Goal: Task Accomplishment & Management: Manage account settings

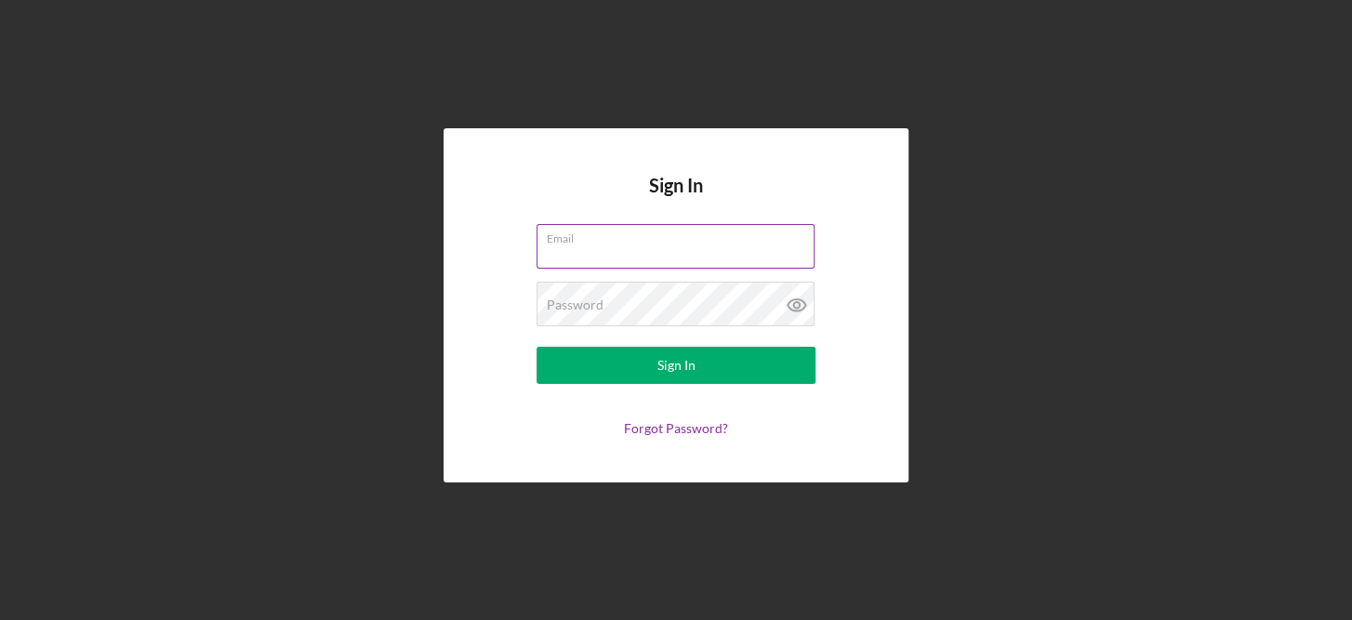
click at [602, 251] on input "Email" at bounding box center [675, 246] width 278 height 45
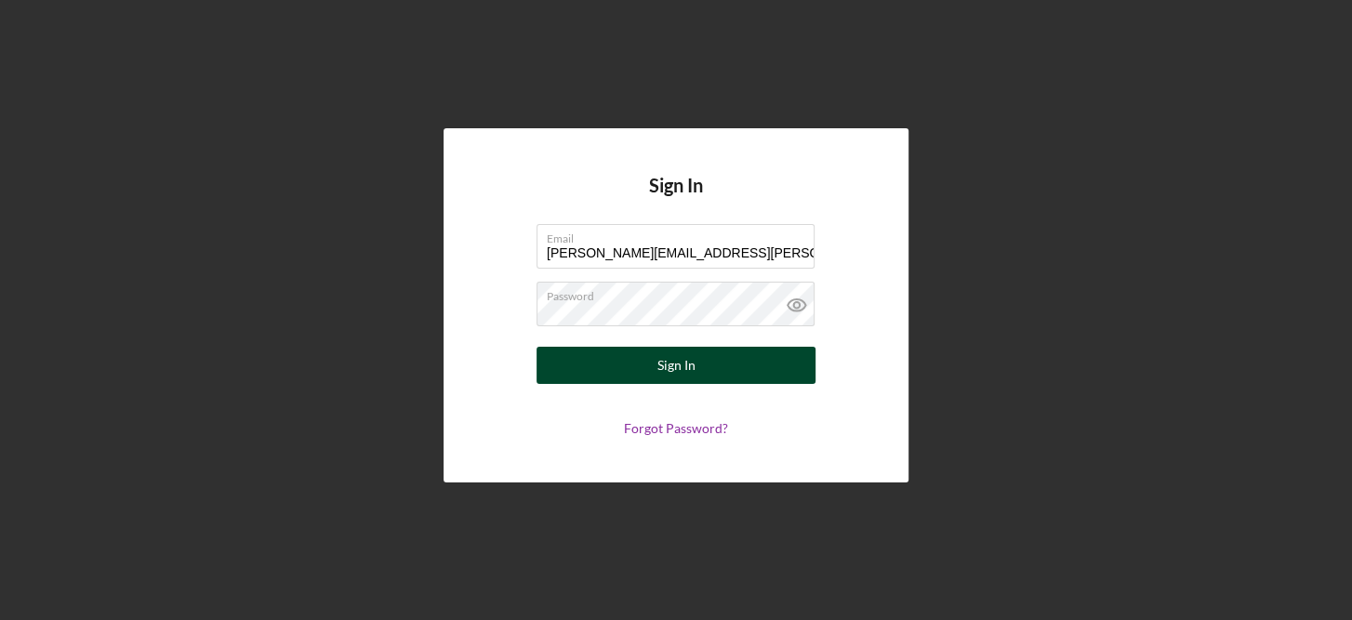
click at [684, 359] on div "Sign In" at bounding box center [676, 365] width 38 height 37
click at [682, 362] on div "Sign In" at bounding box center [676, 365] width 38 height 37
click at [657, 356] on div "Sign In" at bounding box center [676, 365] width 38 height 37
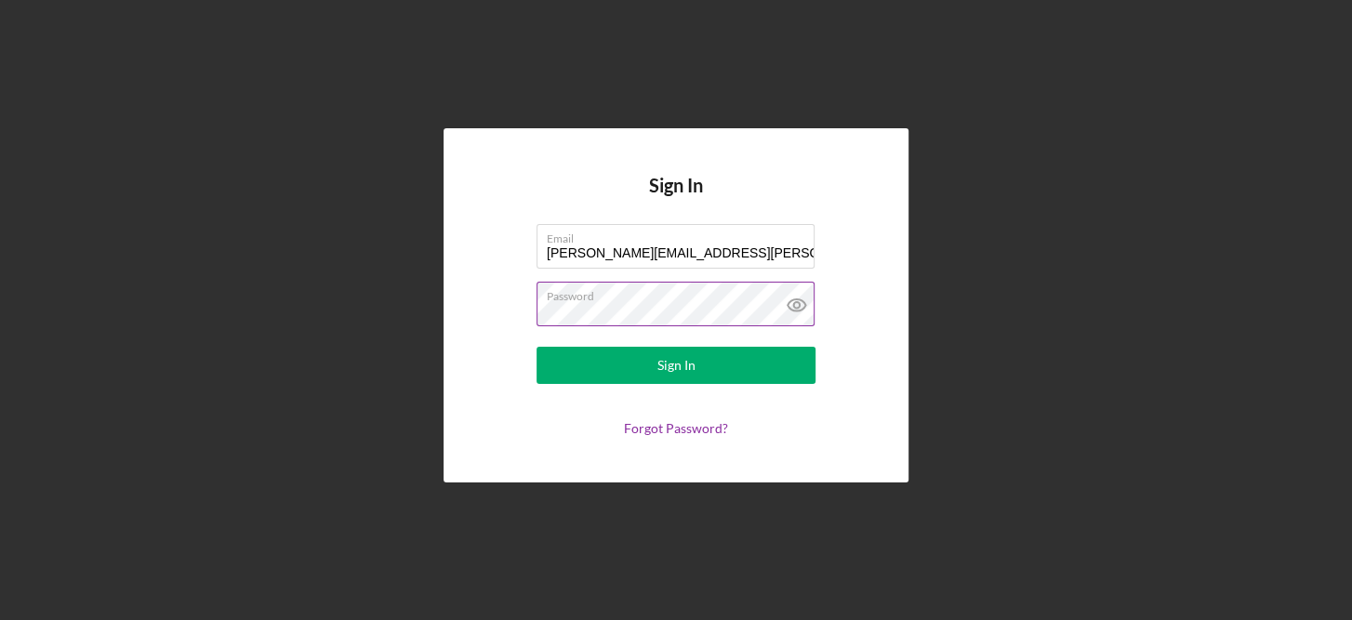
click at [800, 311] on icon at bounding box center [797, 305] width 18 height 12
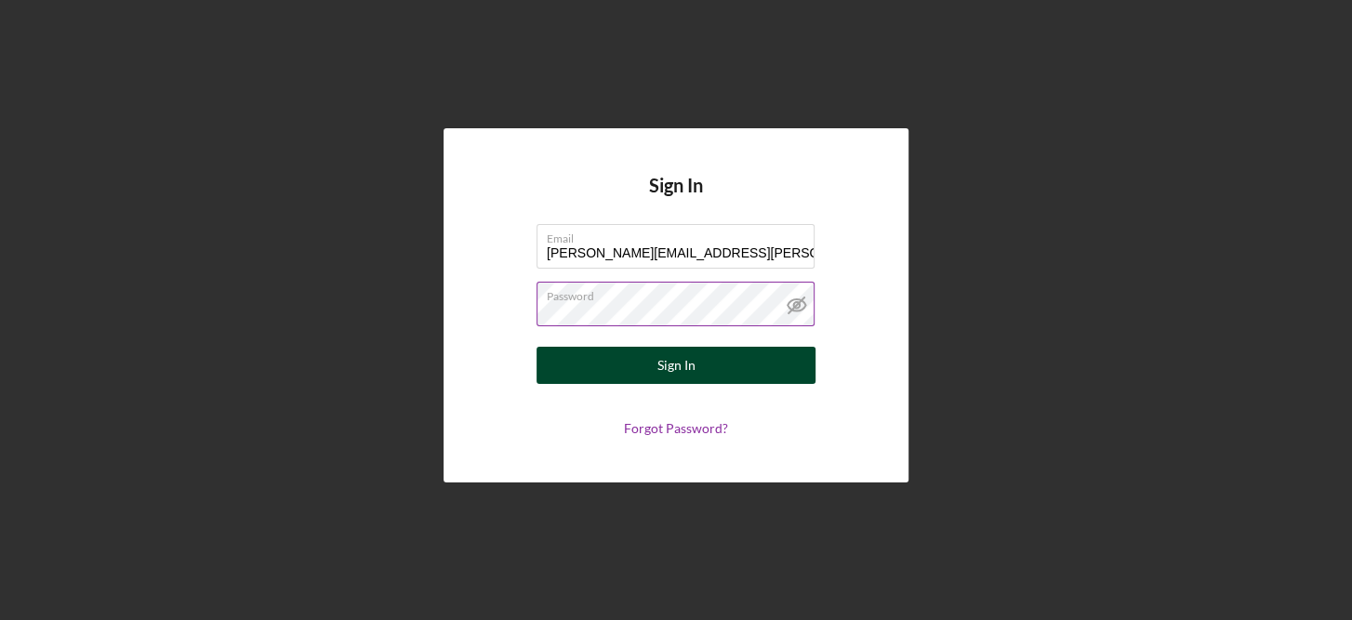
click at [683, 363] on div "Sign In" at bounding box center [676, 365] width 38 height 37
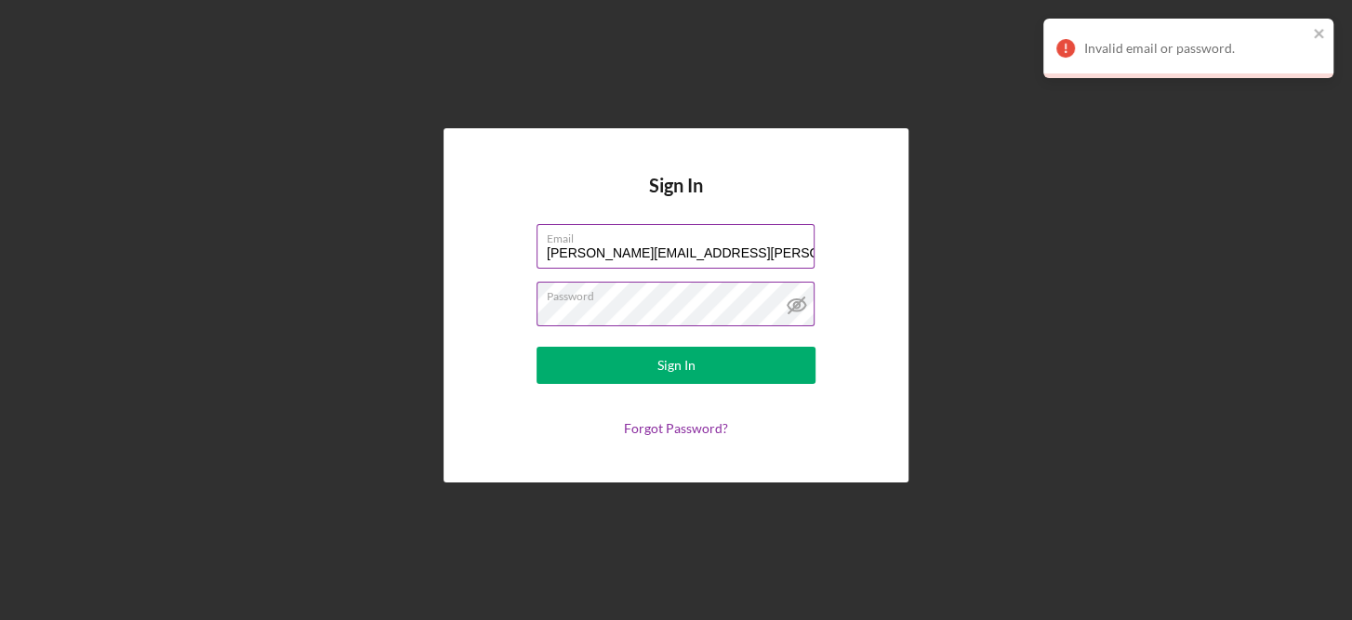
click at [734, 254] on input "lorene.gregory@gcjfcs.org" at bounding box center [675, 246] width 278 height 45
type input "[PERSON_NAME][EMAIL_ADDRESS][PERSON_NAME][DOMAIN_NAME]"
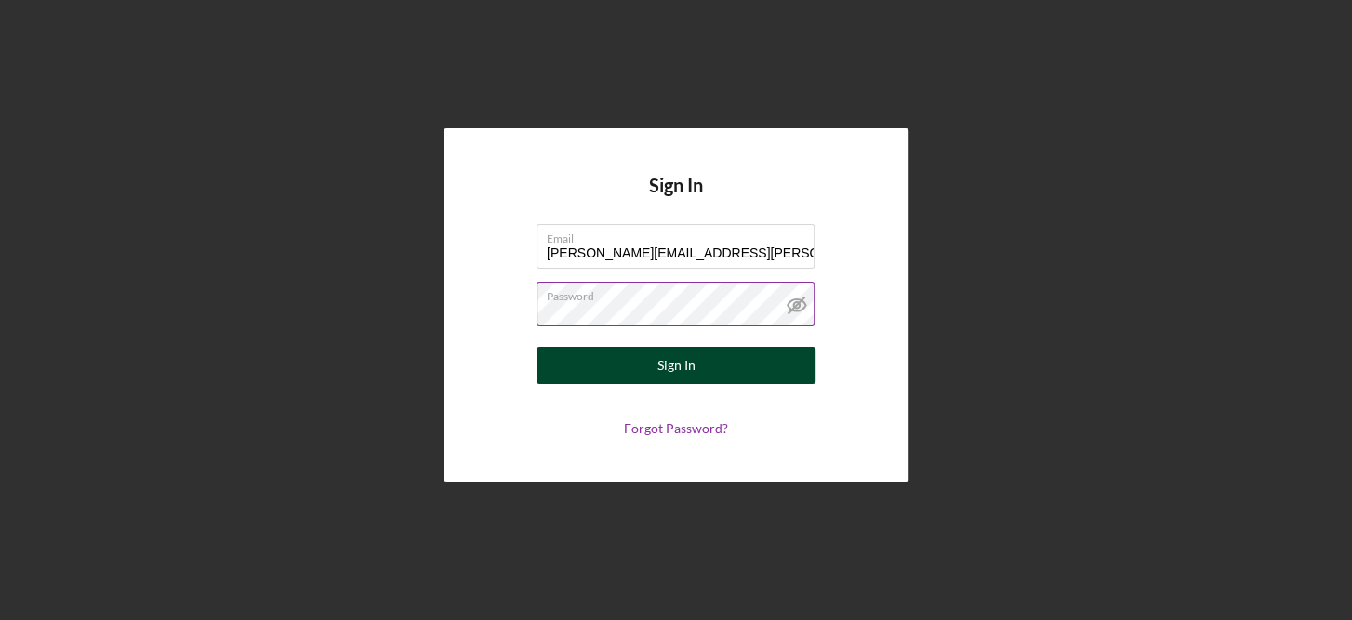
click at [673, 370] on div "Sign In" at bounding box center [676, 365] width 38 height 37
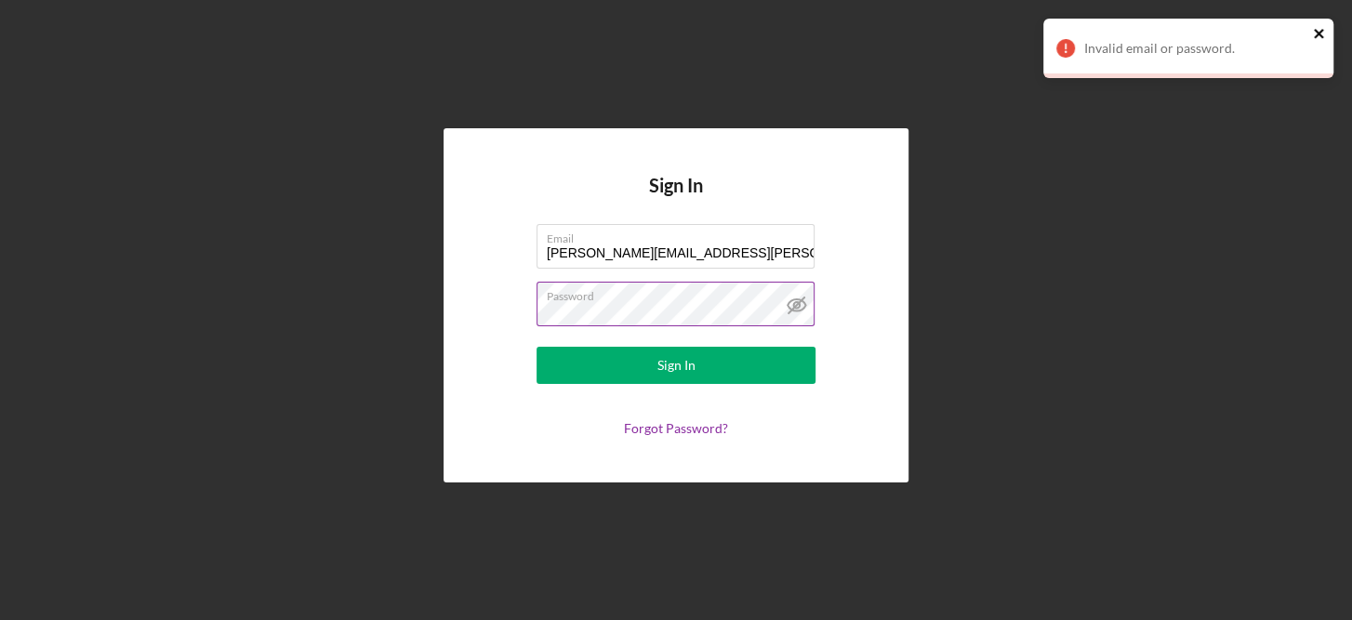
click at [1320, 38] on icon "close" at bounding box center [1319, 33] width 13 height 15
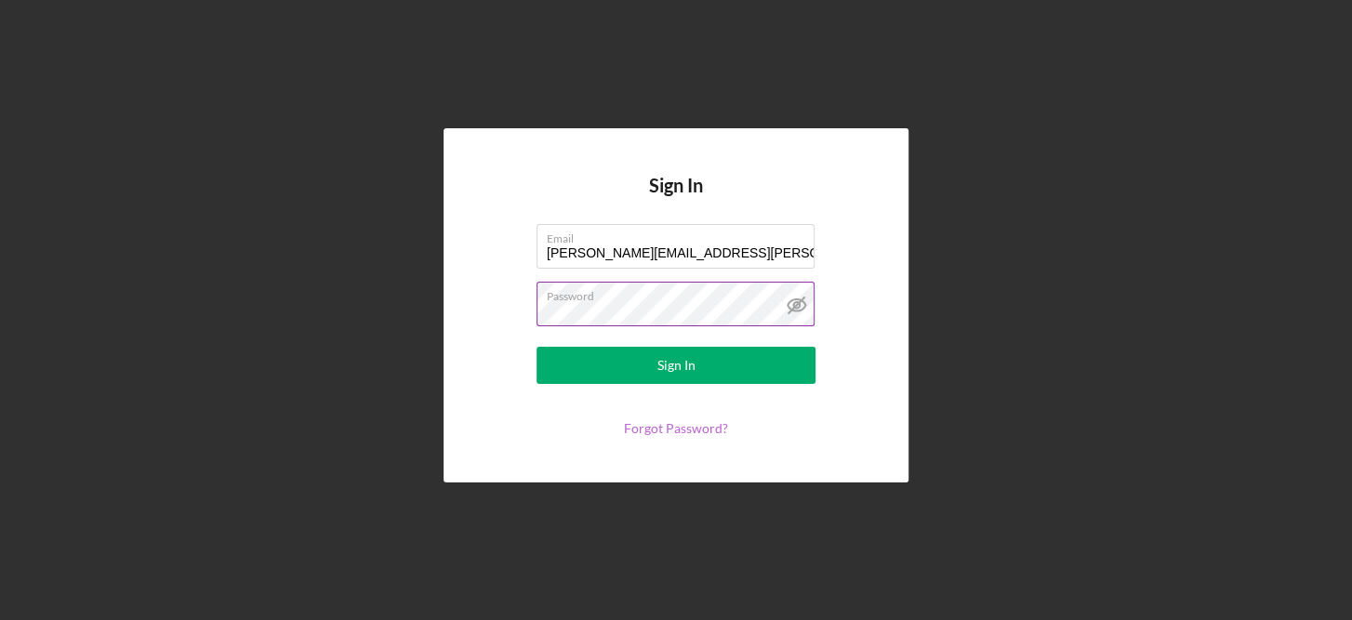
click at [698, 420] on link "Forgot Password?" at bounding box center [676, 428] width 104 height 16
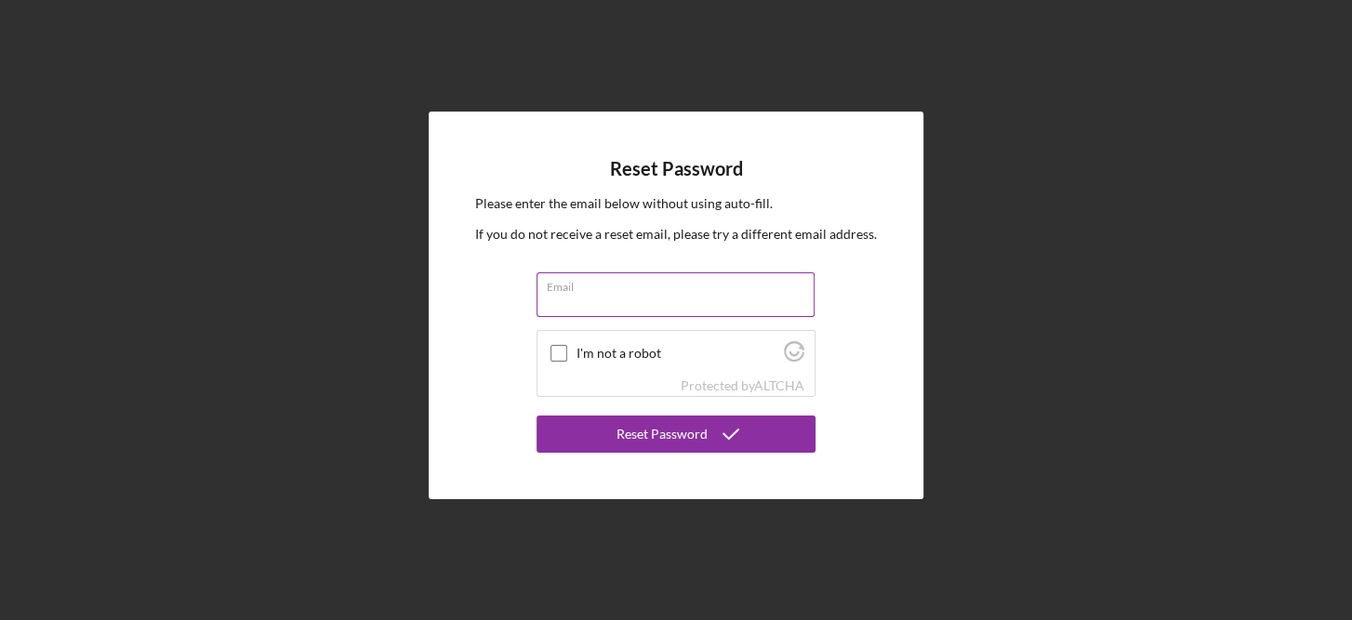
click at [629, 295] on input "Email" at bounding box center [675, 294] width 278 height 45
type input "lorene.gregory@gcjfcs.org"
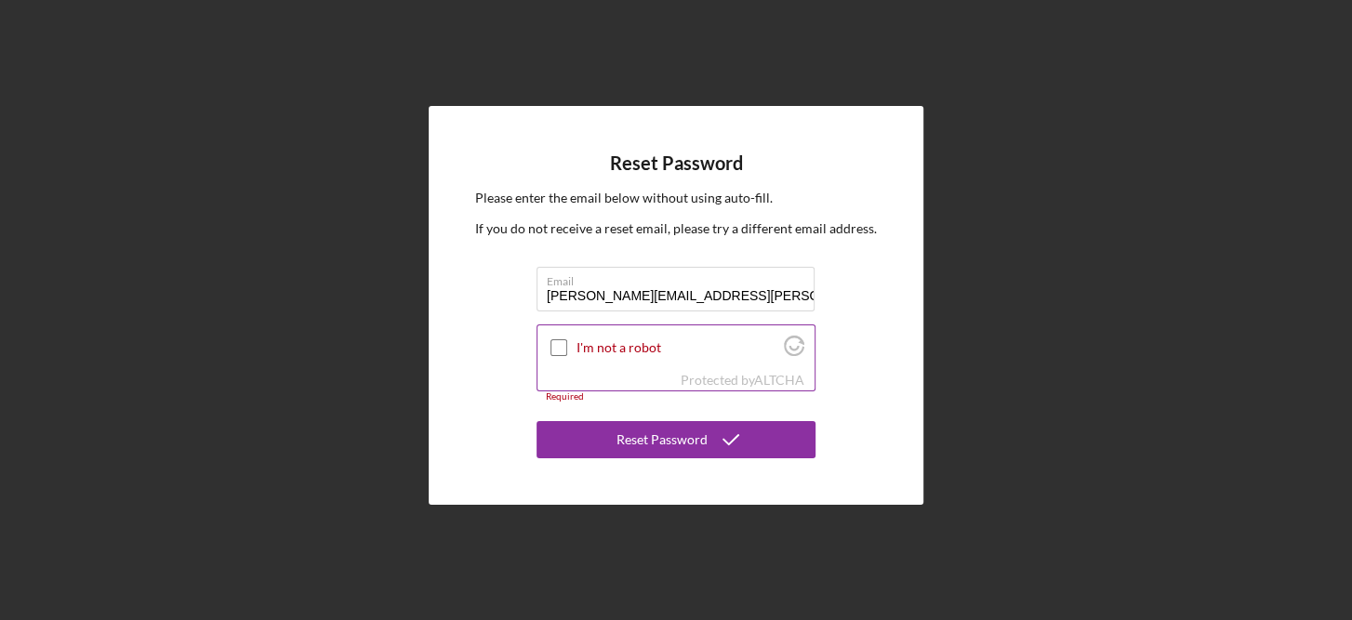
click at [556, 349] on input "I'm not a robot" at bounding box center [558, 347] width 17 height 17
checkbox input "true"
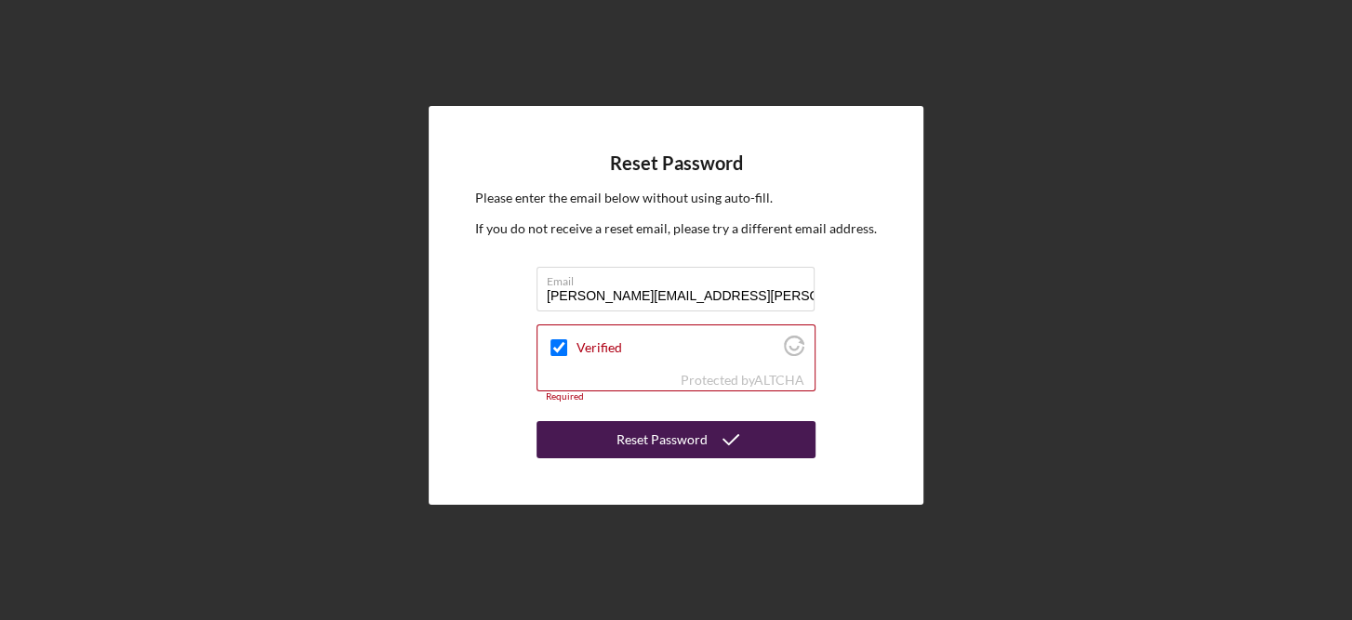
click at [681, 447] on div "Reset Password" at bounding box center [661, 439] width 91 height 37
click at [662, 446] on div "Reset Password" at bounding box center [661, 439] width 91 height 37
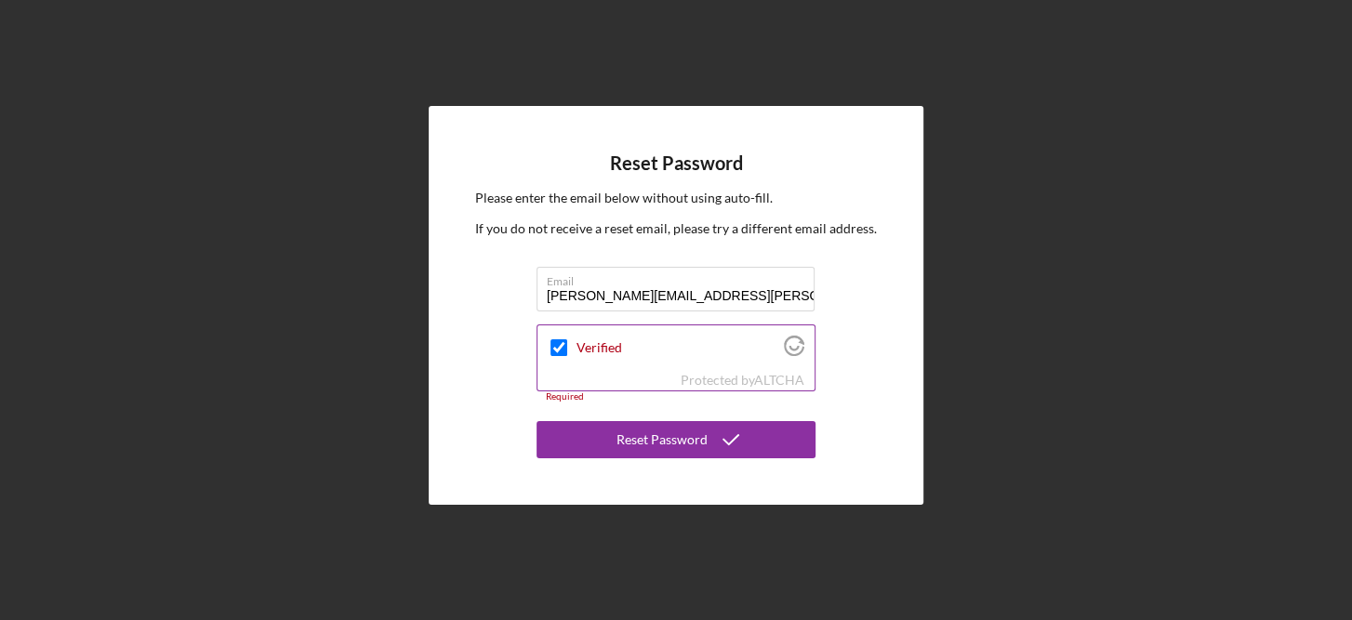
click at [789, 343] on icon "Visit Altcha.org" at bounding box center [794, 346] width 20 height 20
click at [713, 289] on input "lorene.gregory@gcjfcs.org" at bounding box center [675, 289] width 278 height 45
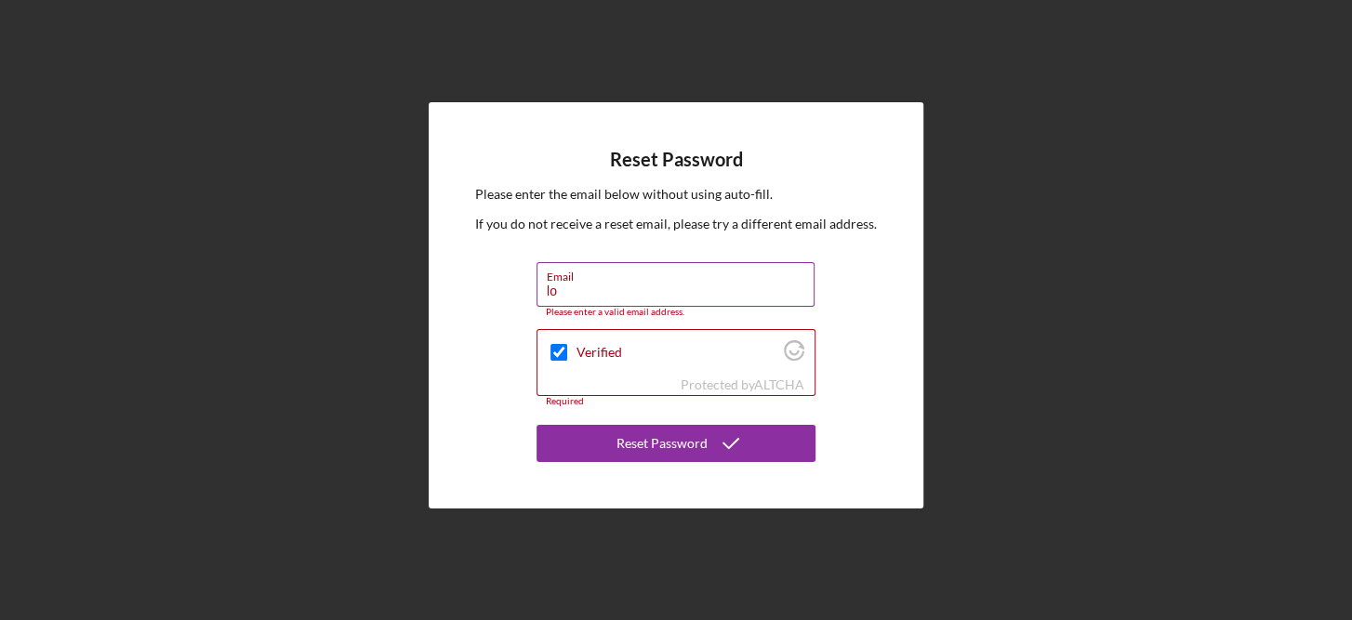
type input "l"
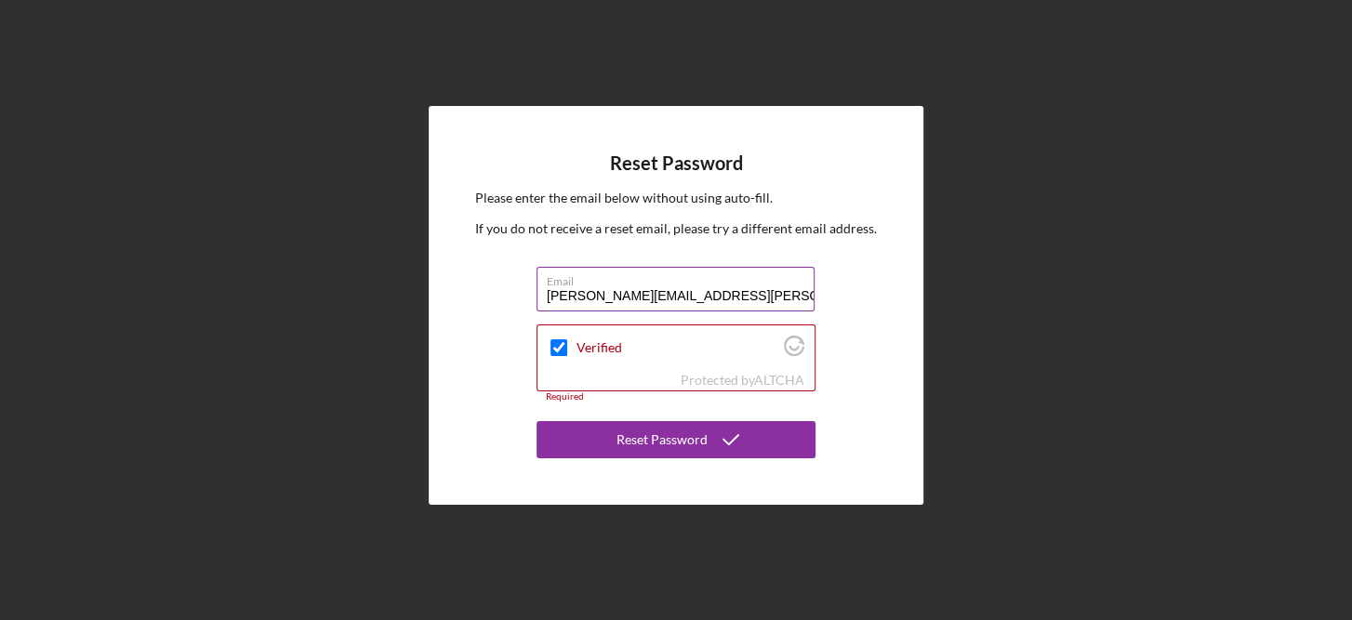
type input "[PERSON_NAME][EMAIL_ADDRESS][PERSON_NAME][DOMAIN_NAME]"
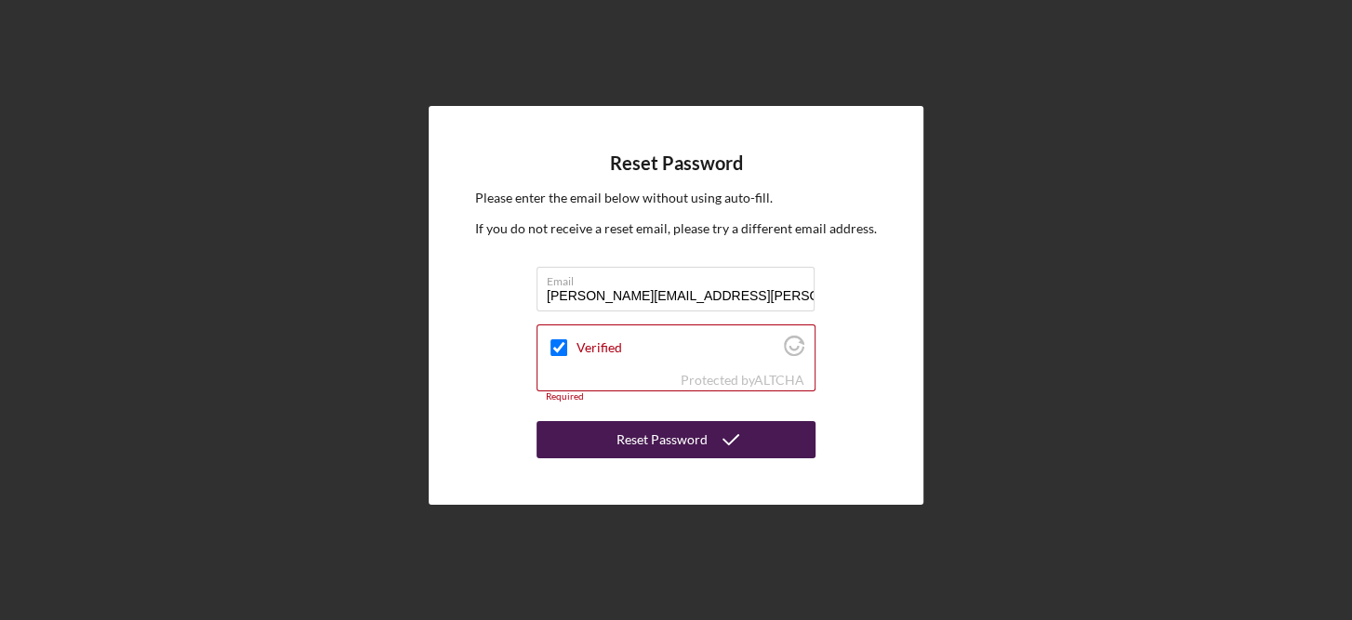
click at [658, 441] on div "Reset Password" at bounding box center [661, 439] width 91 height 37
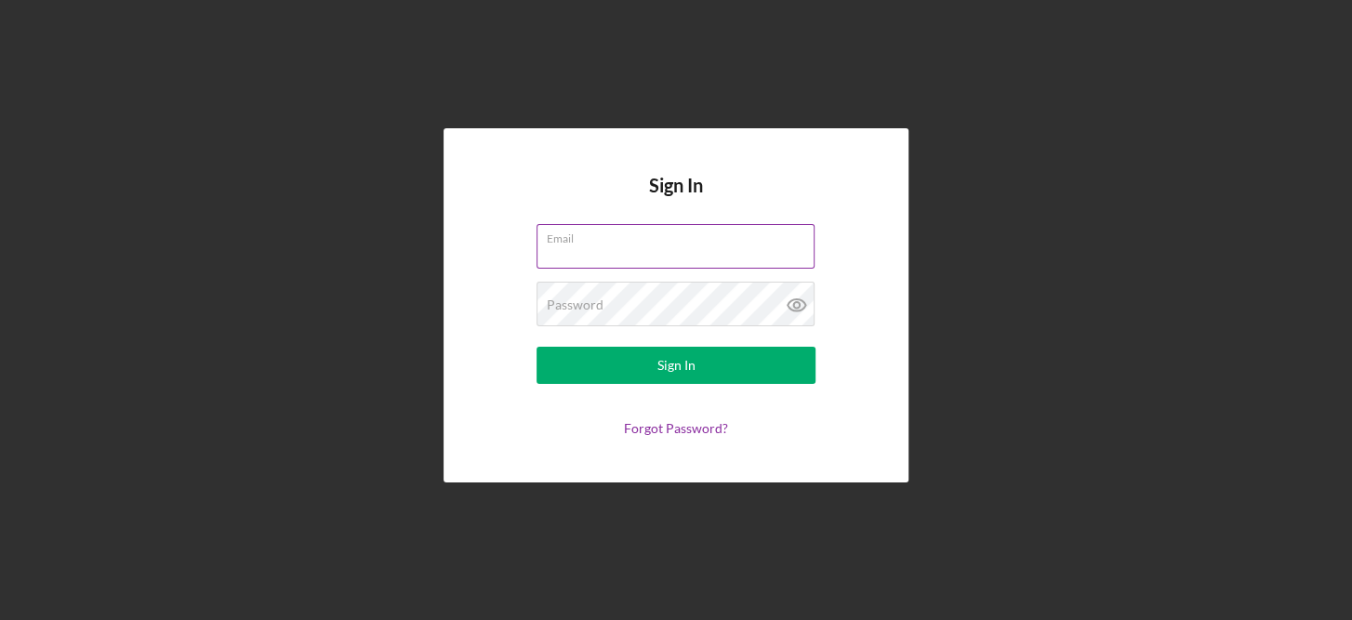
click at [625, 250] on input "Email" at bounding box center [675, 246] width 278 height 45
type input "[PERSON_NAME][EMAIL_ADDRESS][PERSON_NAME][DOMAIN_NAME]"
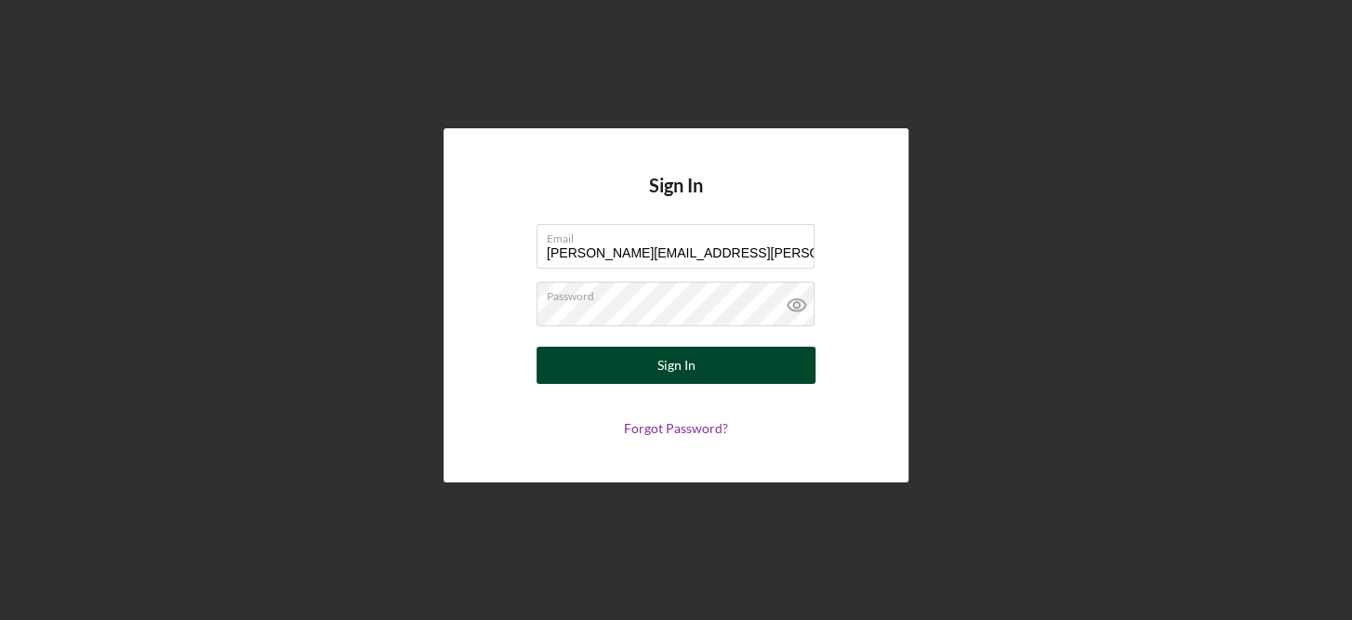
click at [710, 361] on button "Sign In" at bounding box center [675, 365] width 279 height 37
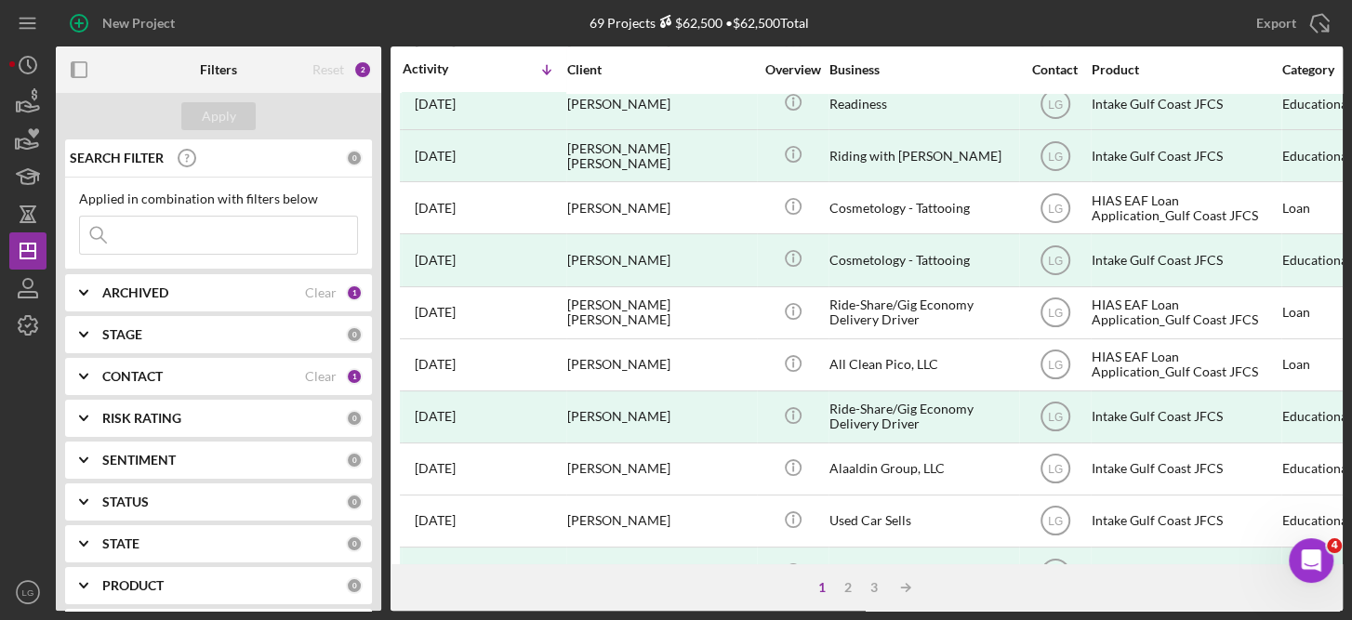
scroll to position [430, 0]
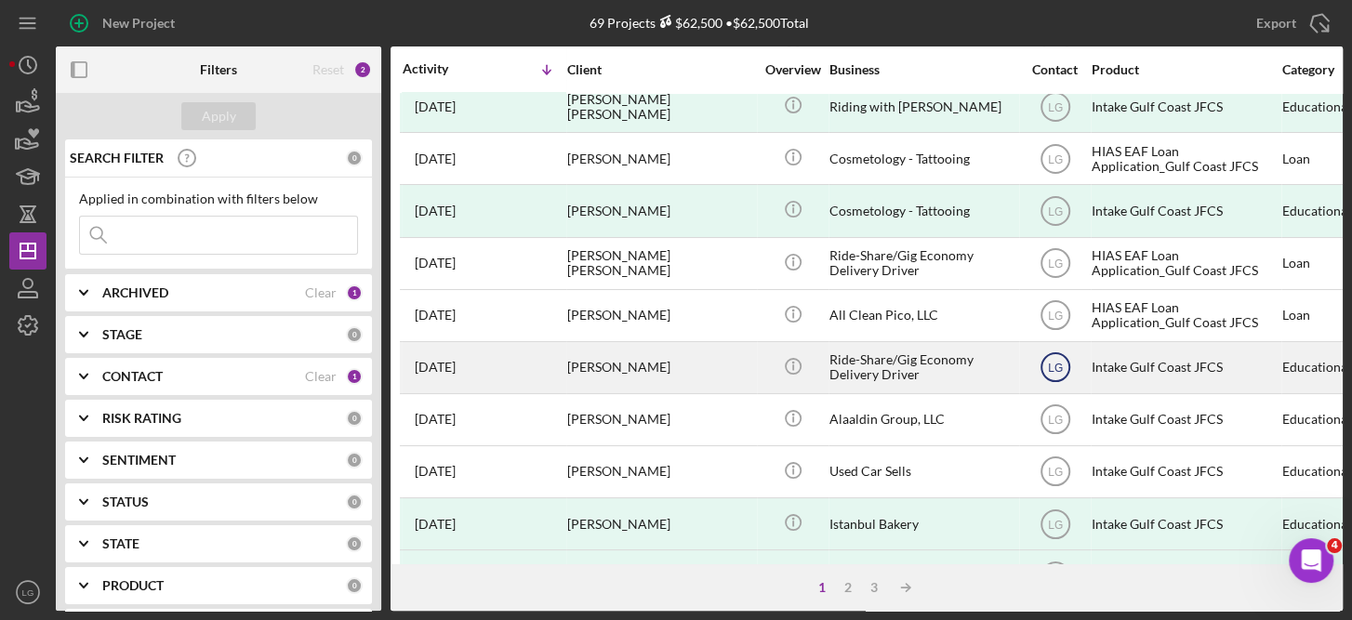
click at [1049, 370] on text "LG" at bounding box center [1054, 368] width 15 height 13
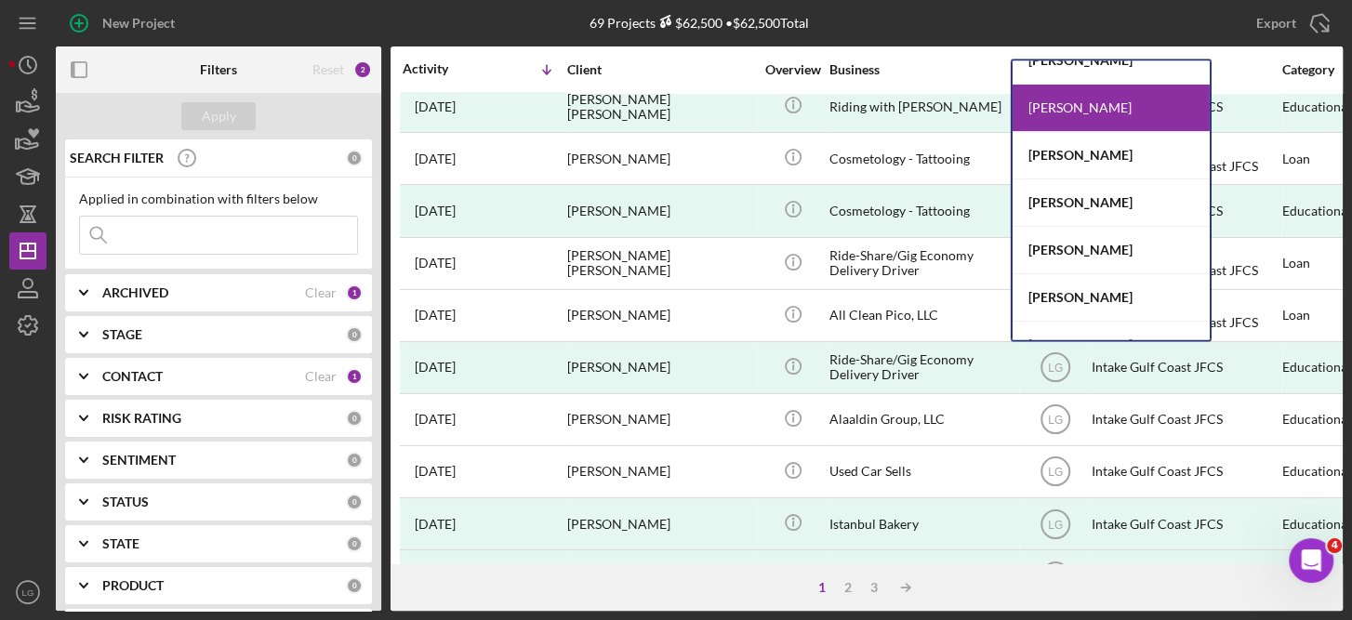
scroll to position [98, 0]
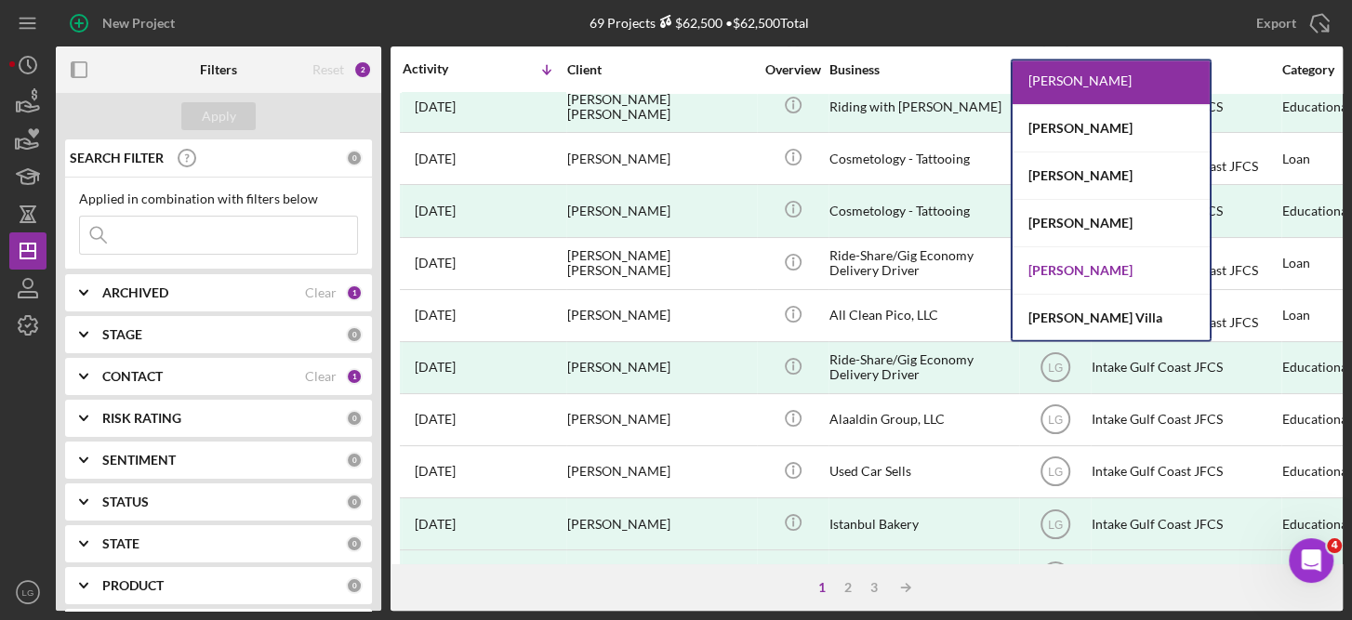
click at [1098, 260] on div "[PERSON_NAME]" at bounding box center [1111, 270] width 197 height 47
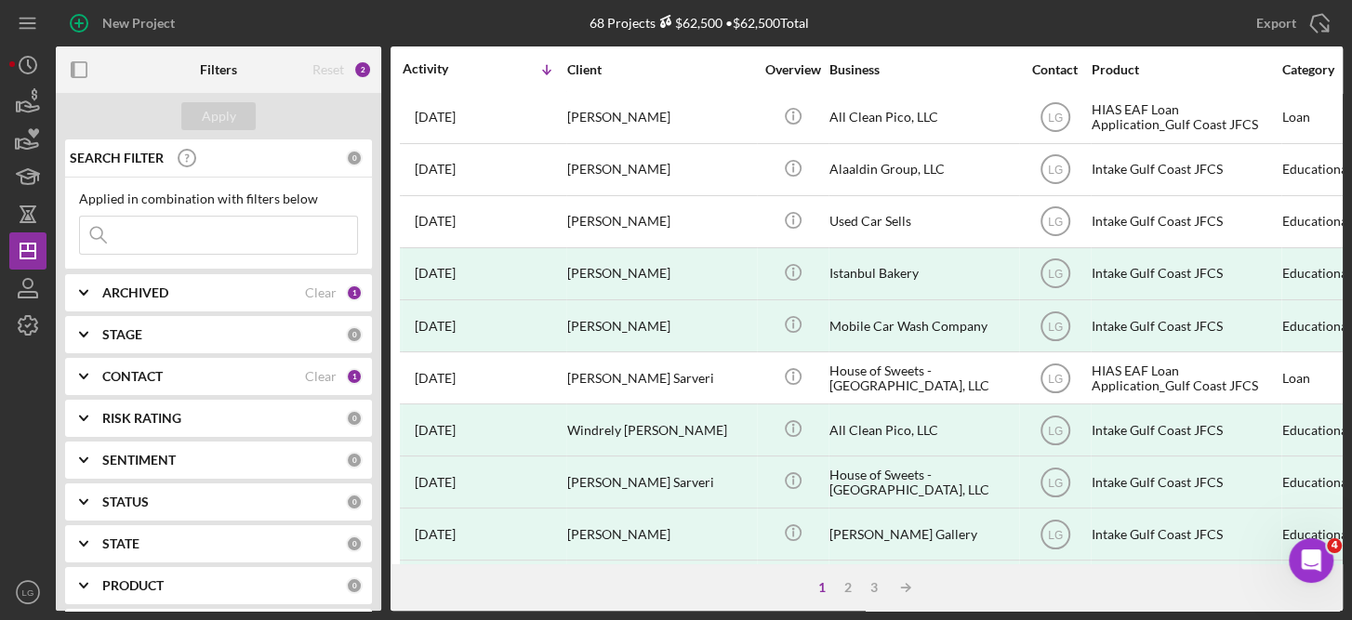
scroll to position [192, 0]
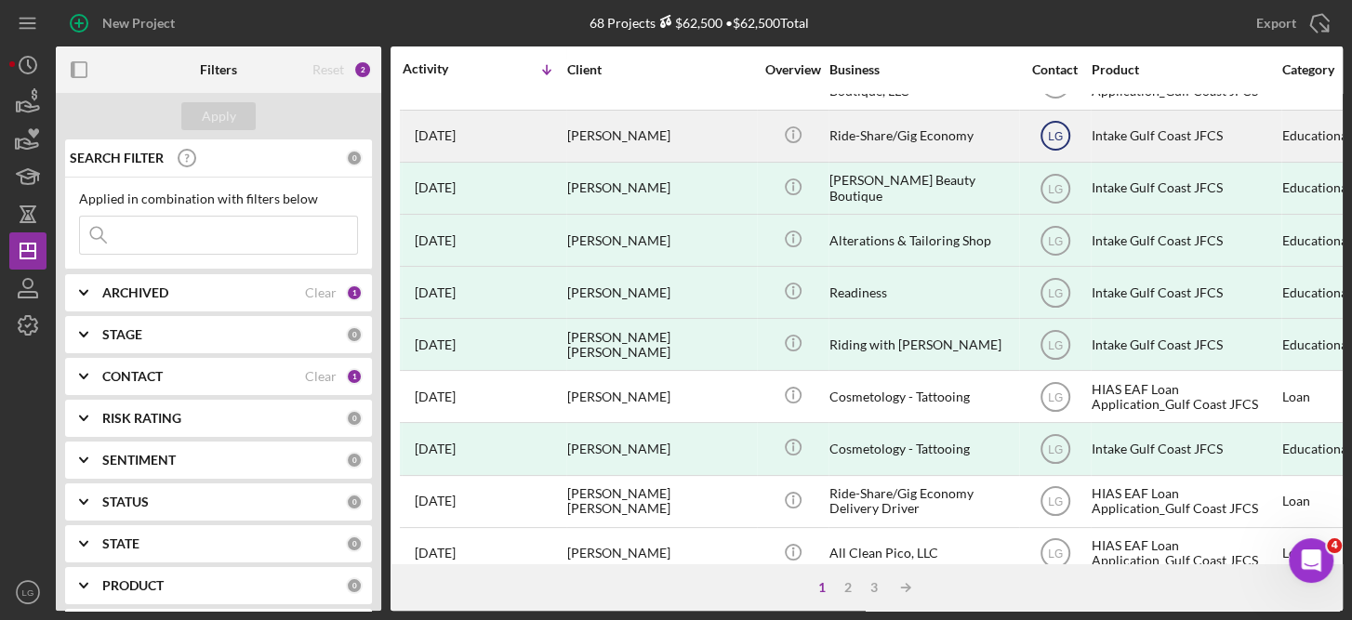
click at [1051, 138] on text "LG" at bounding box center [1054, 136] width 15 height 13
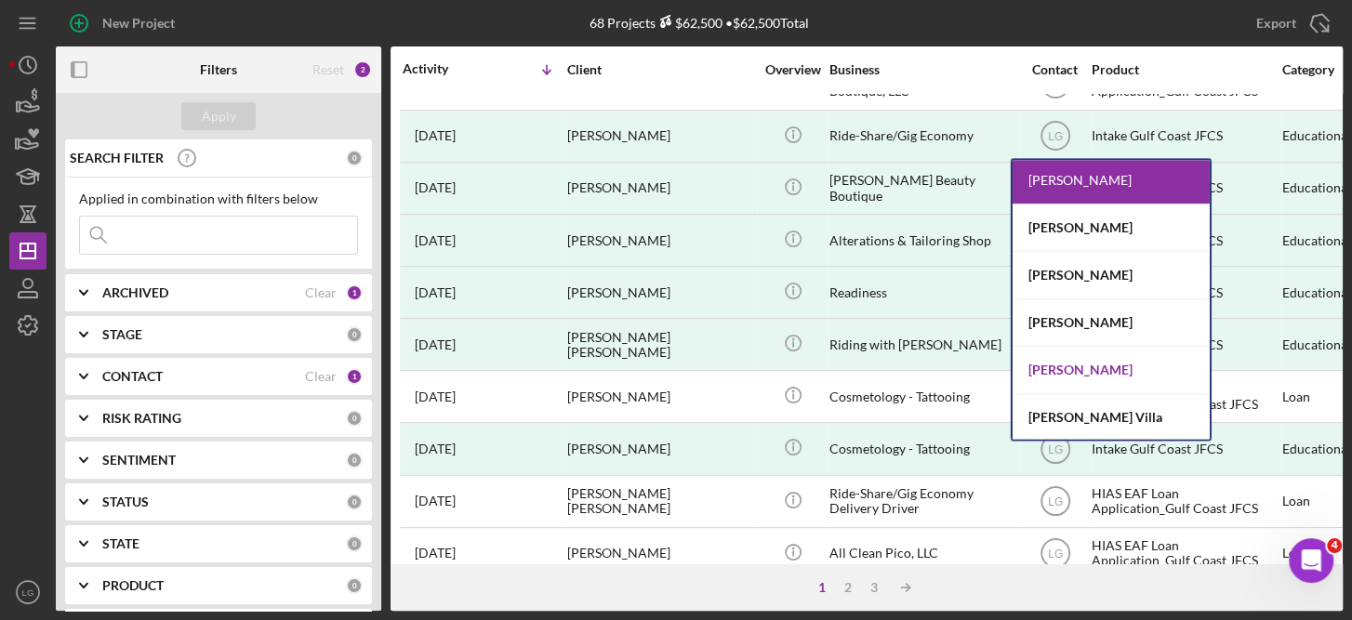
click at [1097, 366] on div "[PERSON_NAME]" at bounding box center [1111, 370] width 197 height 47
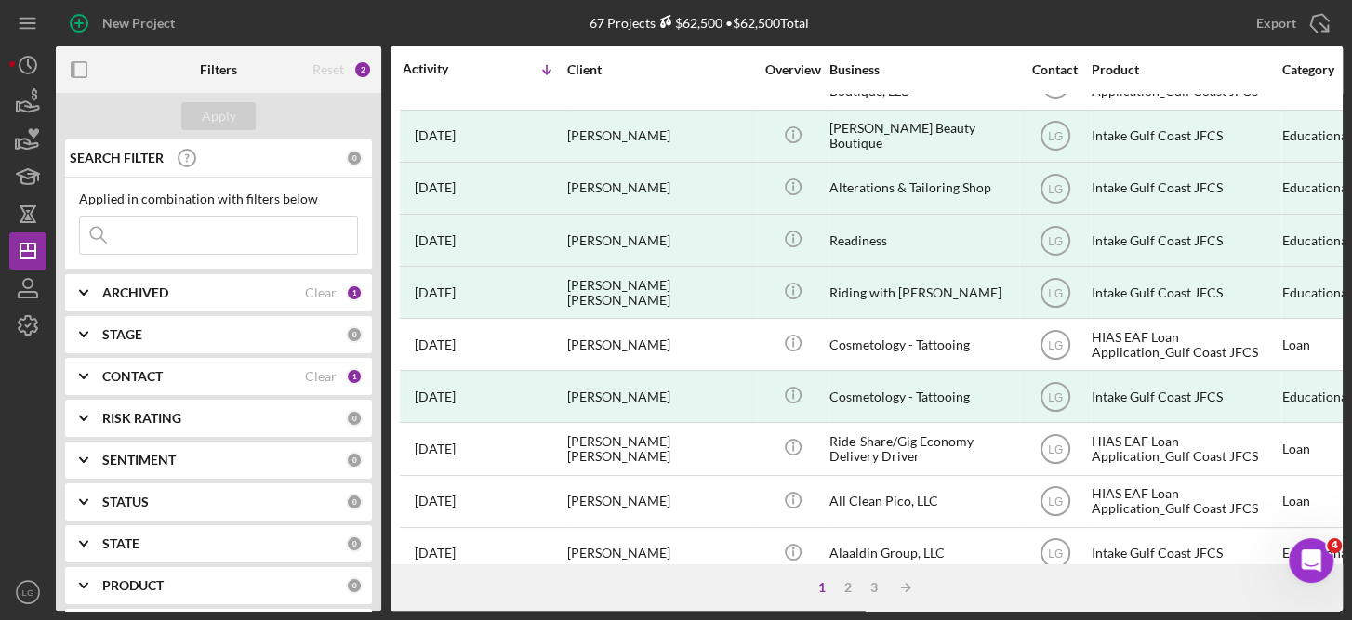
scroll to position [628, 0]
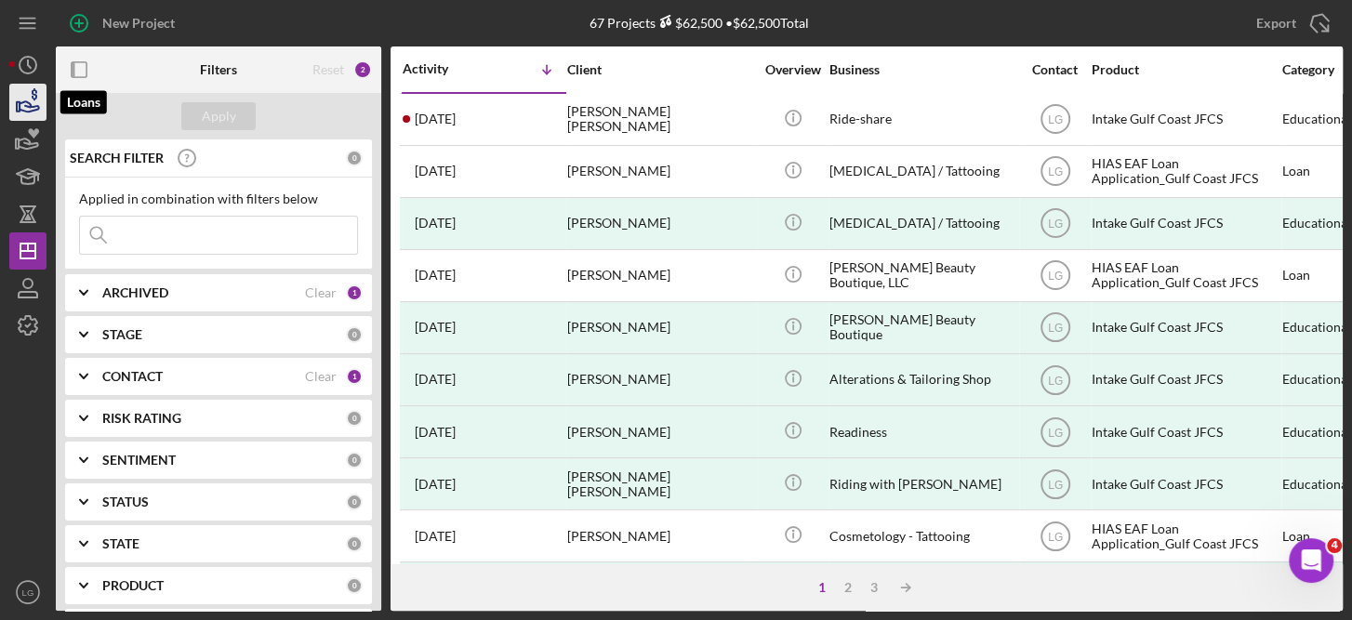
click at [28, 104] on icon "button" at bounding box center [28, 102] width 46 height 46
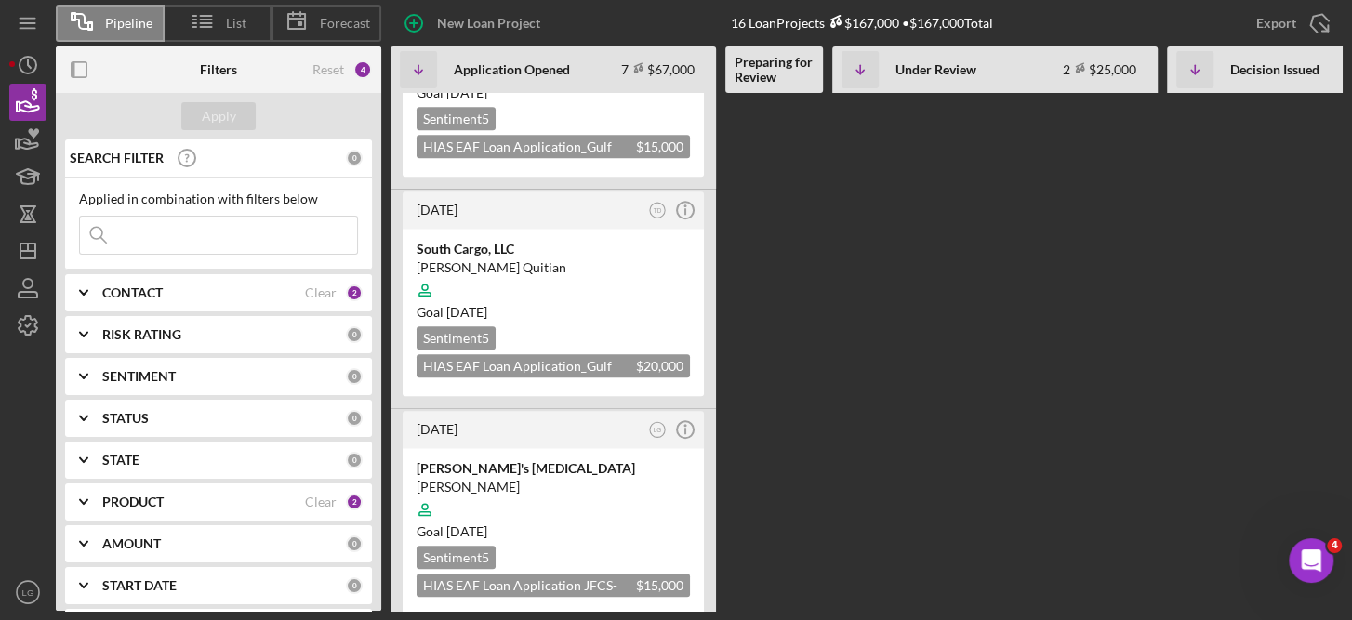
scroll to position [1026, 0]
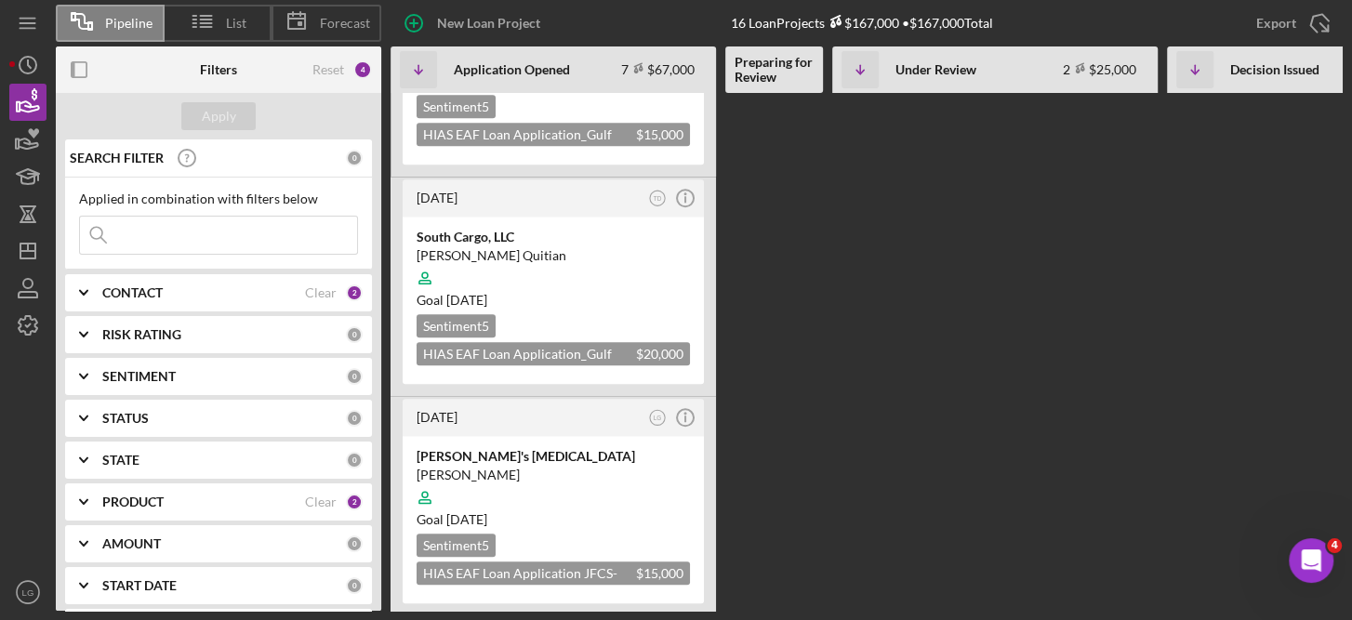
click at [147, 289] on b "CONTACT" at bounding box center [132, 292] width 60 height 15
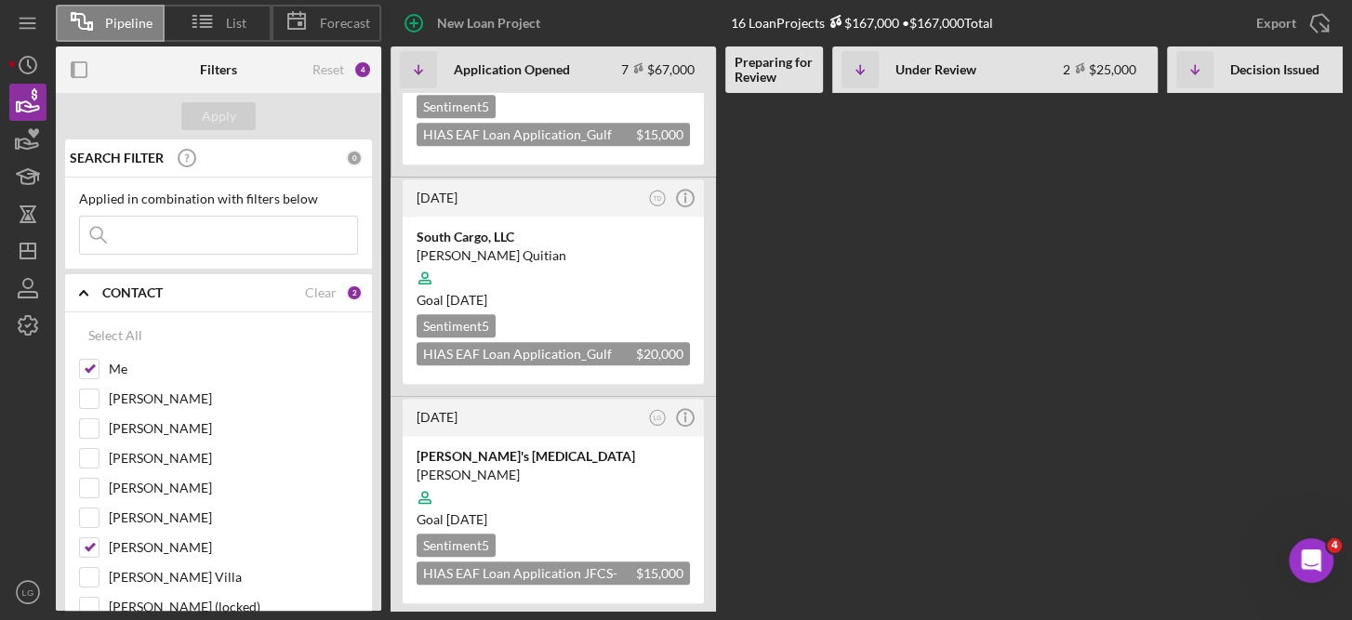
click at [1024, 367] on div "2 weeks ago LG Icon/Info Permanent Makeup / Tattooing Olena Sida Goal 1 month f…" at bounding box center [1114, 352] width 1446 height 518
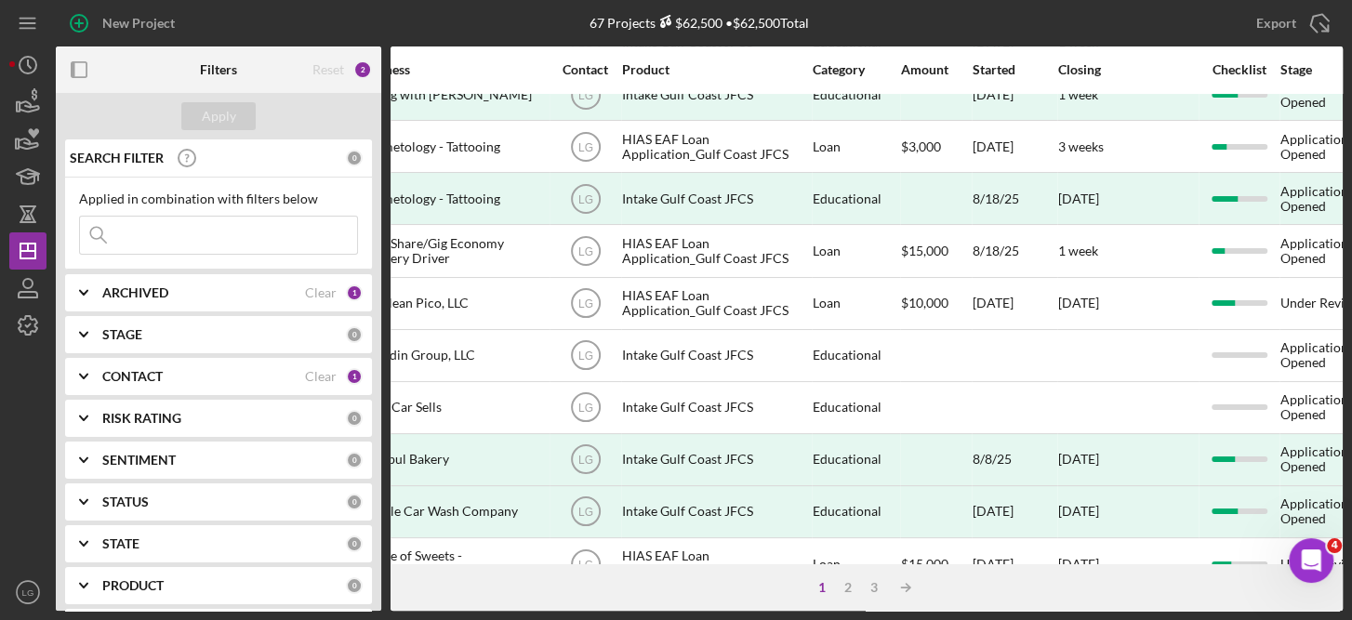
scroll to position [443, 470]
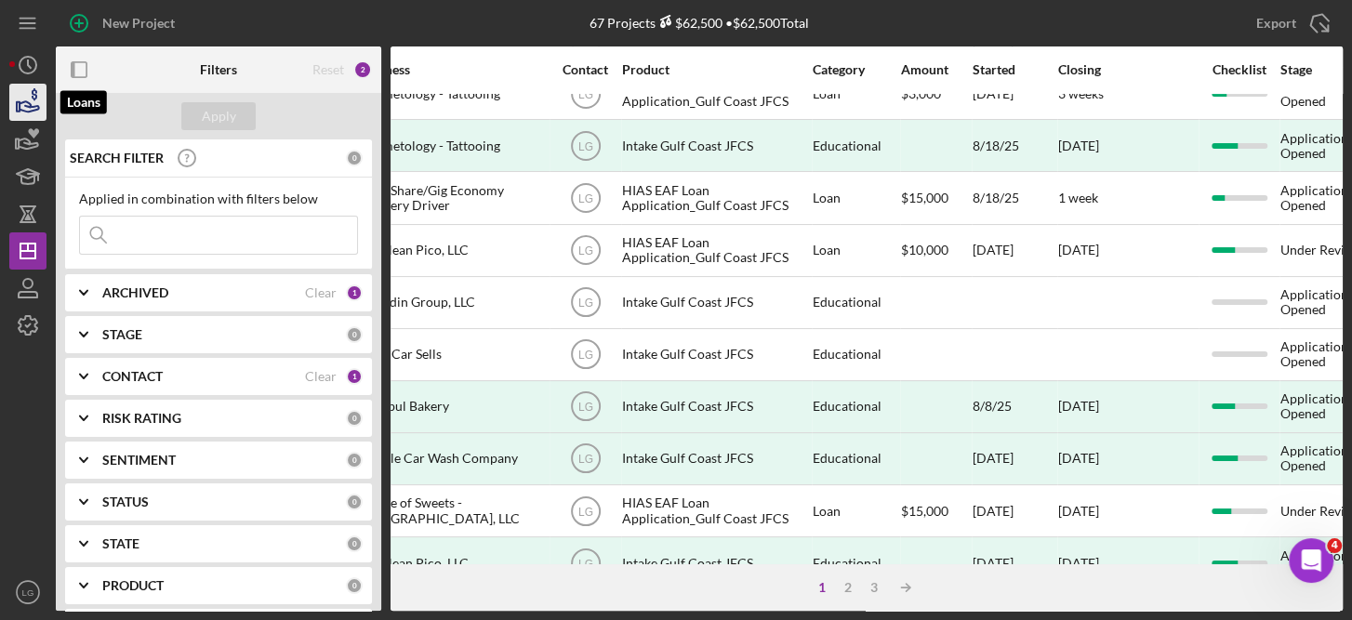
click at [31, 99] on icon "button" at bounding box center [28, 102] width 46 height 46
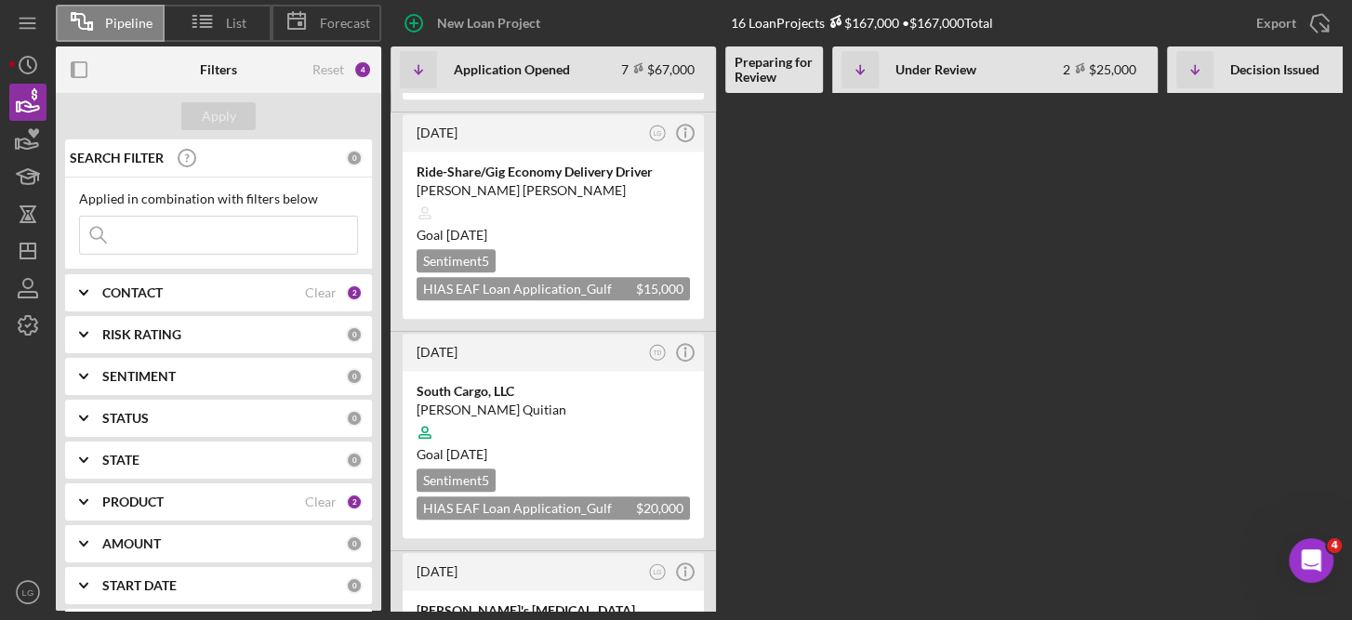
scroll to position [1026, 0]
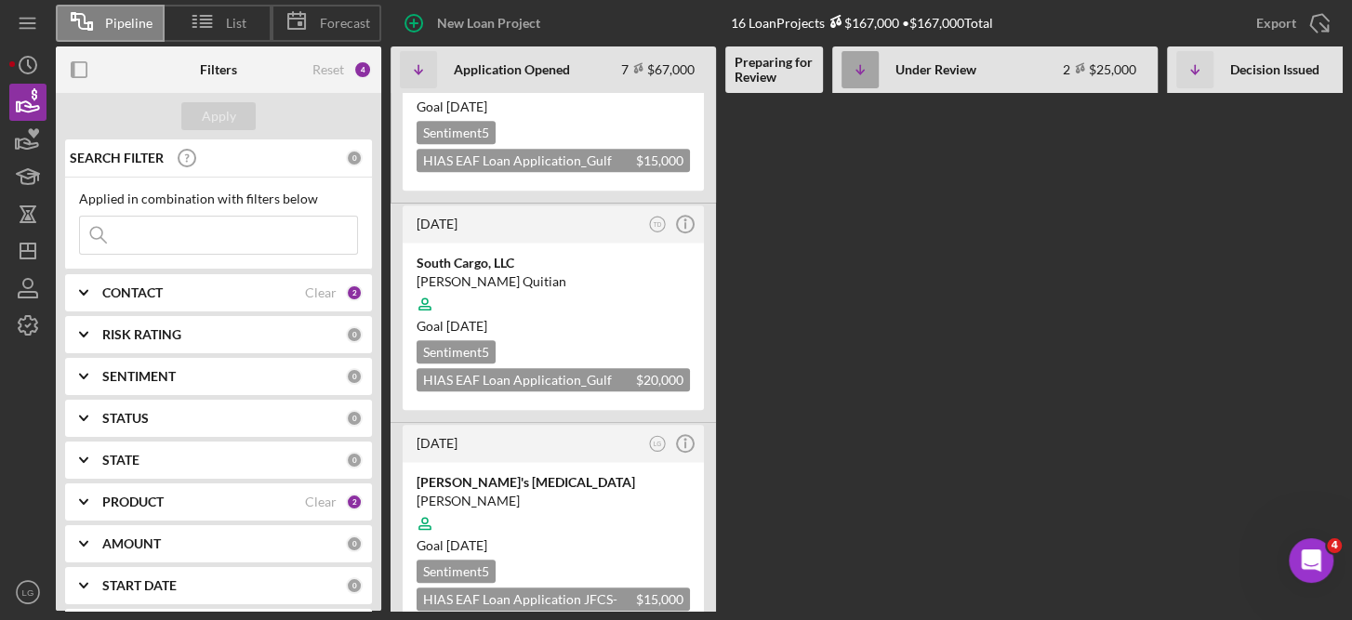
click at [850, 68] on icon "Icon/Table Sort Arrow" at bounding box center [859, 69] width 37 height 37
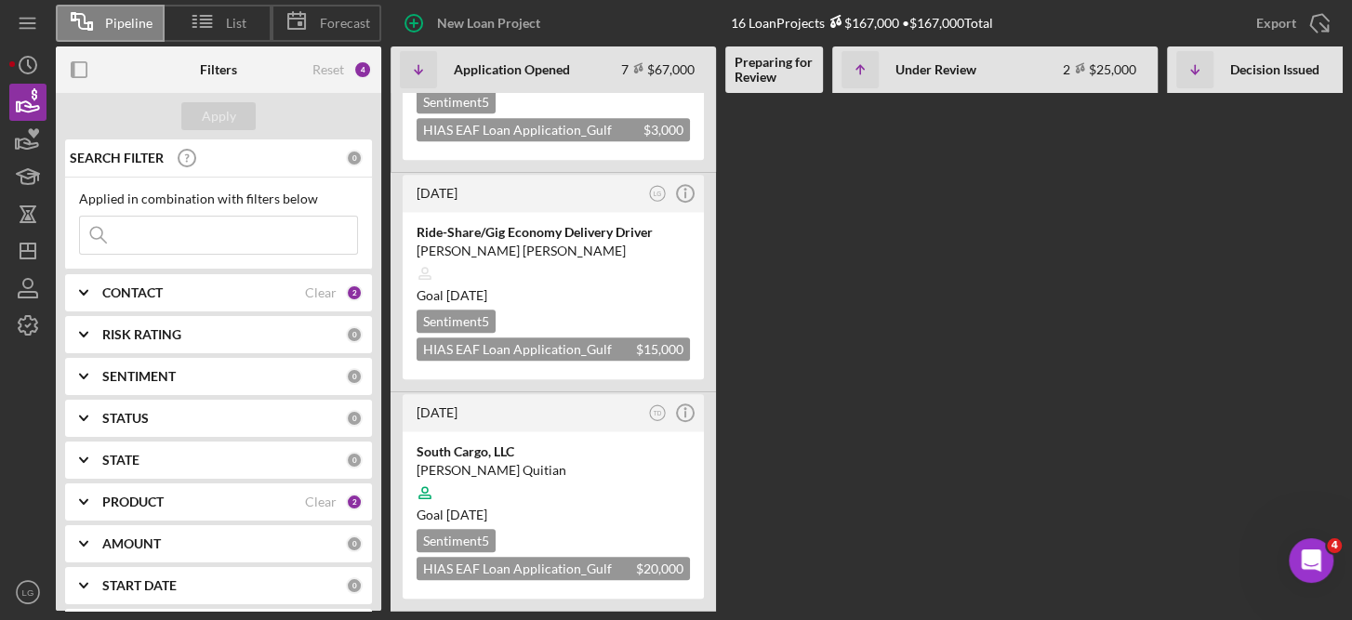
scroll to position [834, 0]
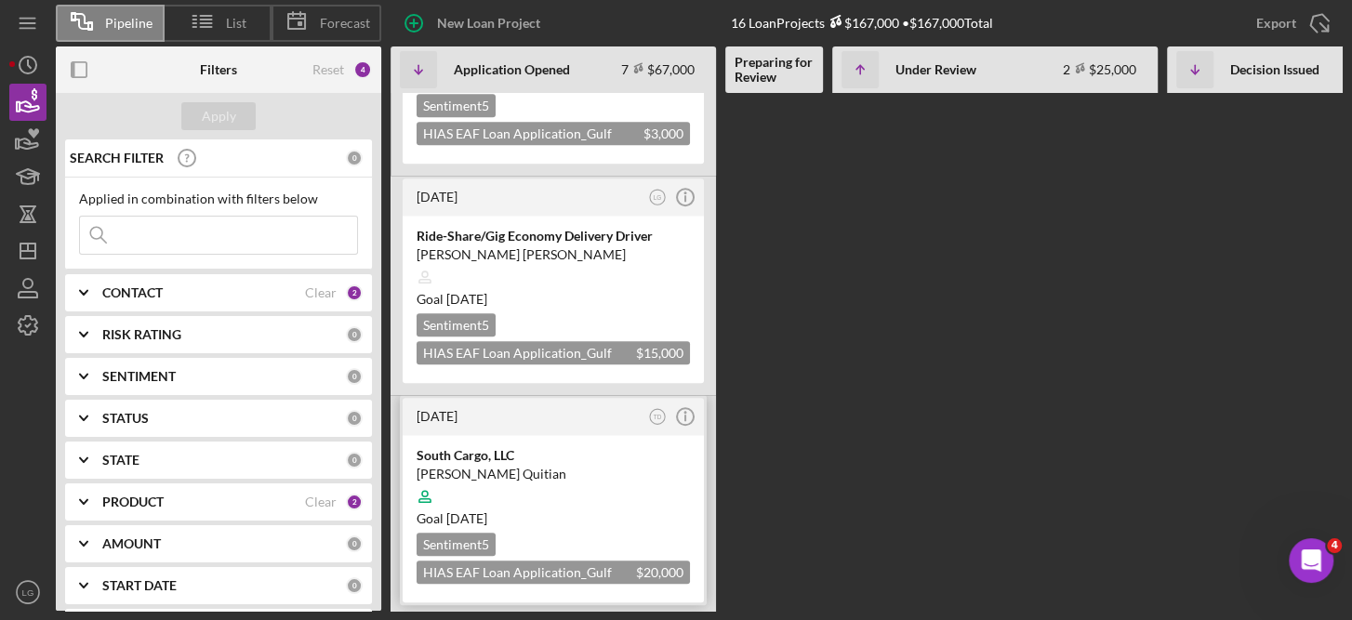
click at [688, 479] on div at bounding box center [553, 496] width 273 height 35
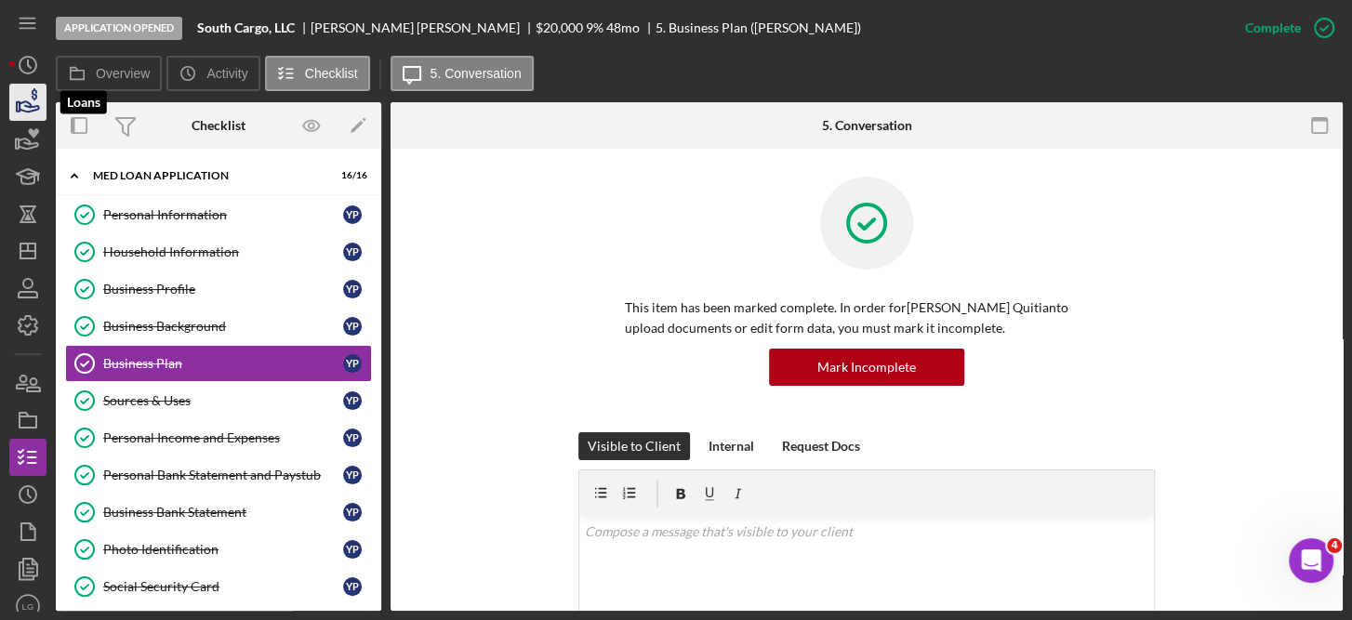
click at [30, 106] on icon "button" at bounding box center [30, 106] width 20 height 10
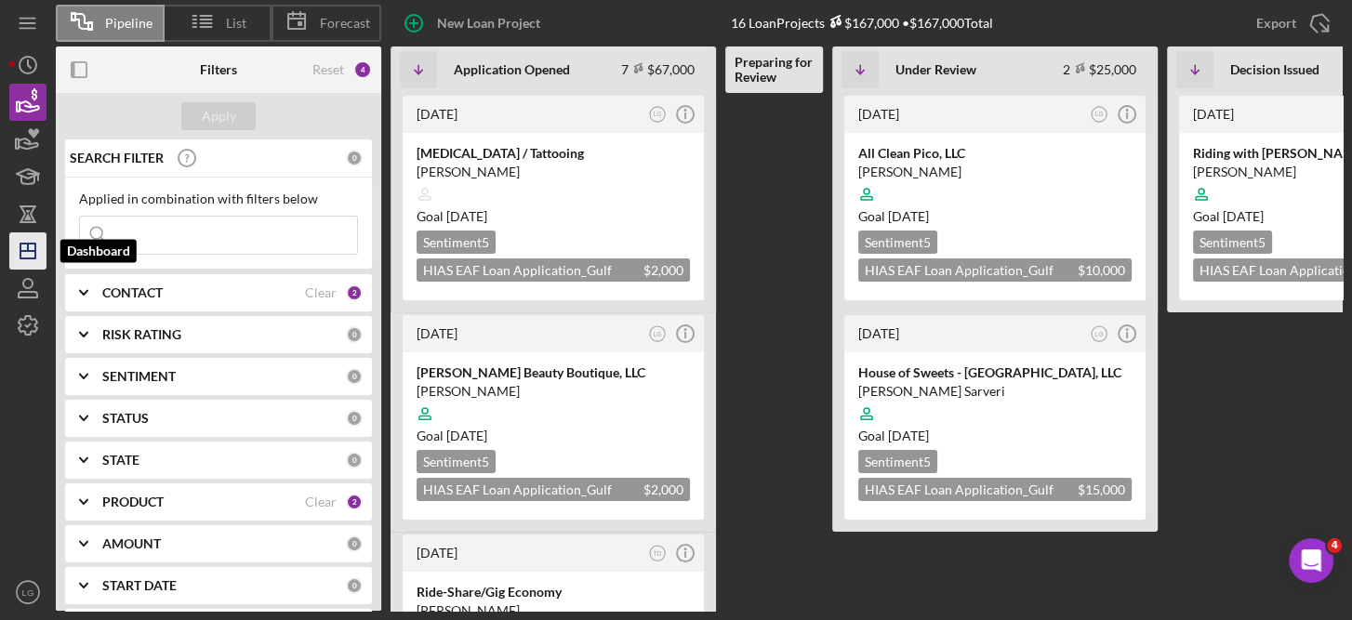
click at [37, 242] on icon "Icon/Dashboard" at bounding box center [28, 251] width 46 height 46
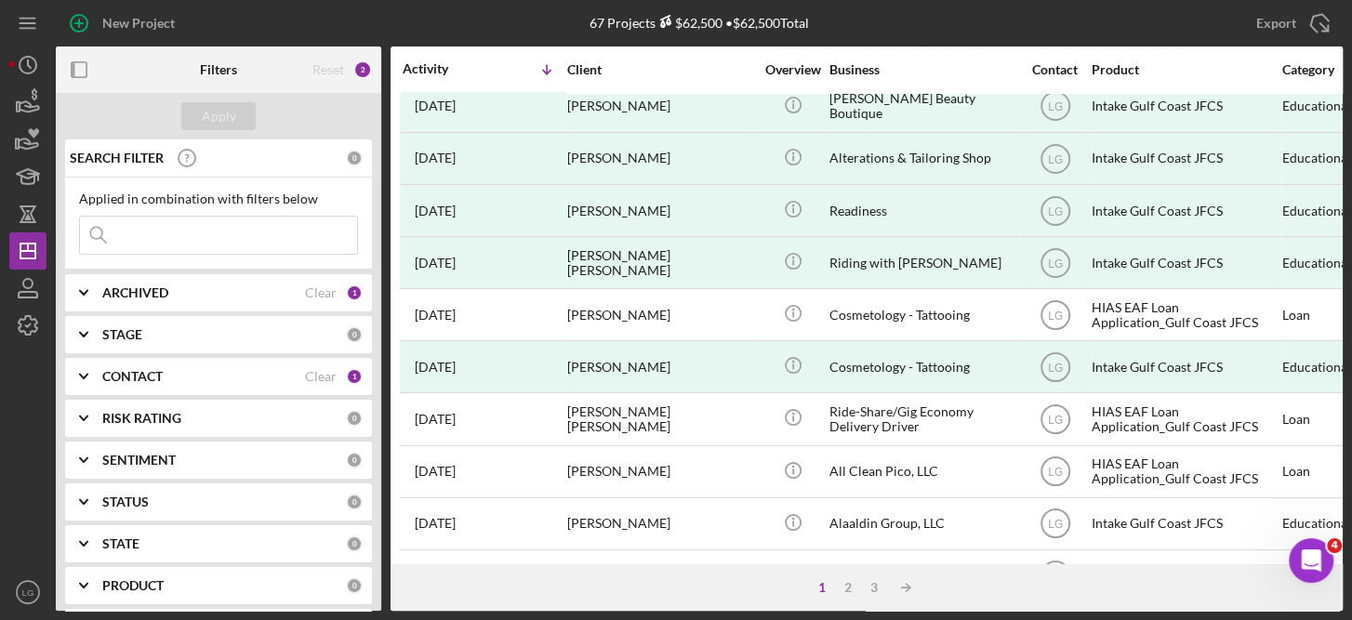
scroll to position [218, 0]
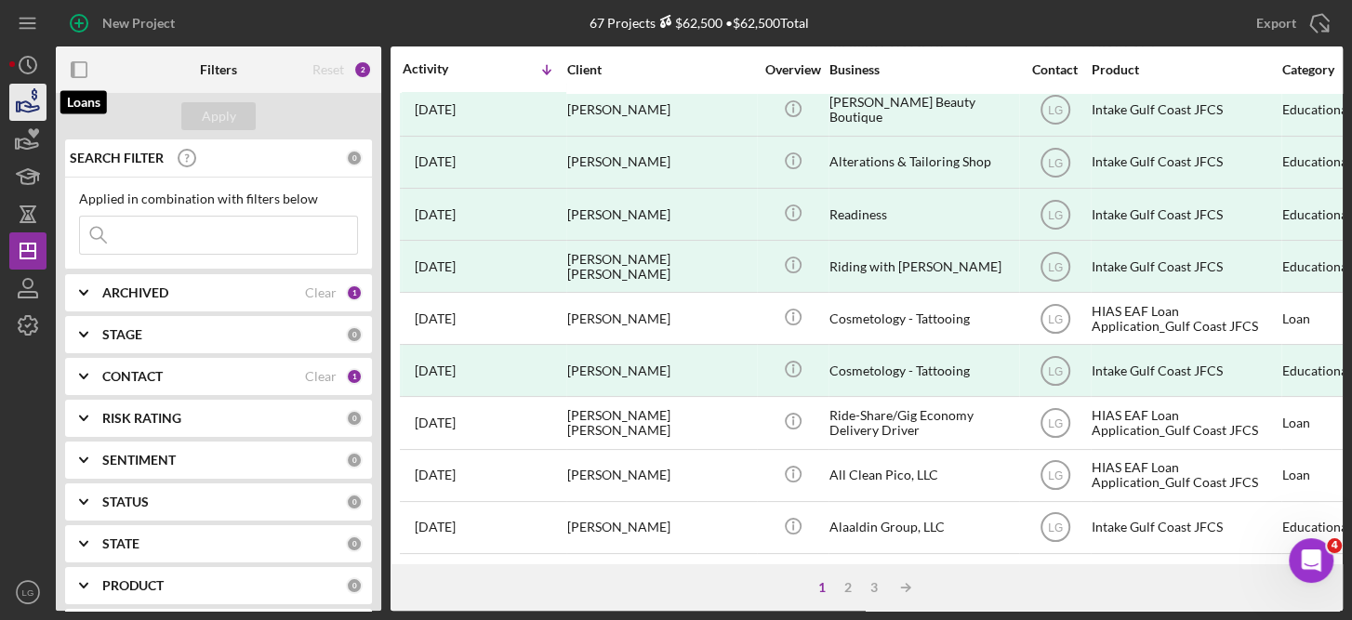
click at [33, 100] on icon "button" at bounding box center [28, 102] width 46 height 46
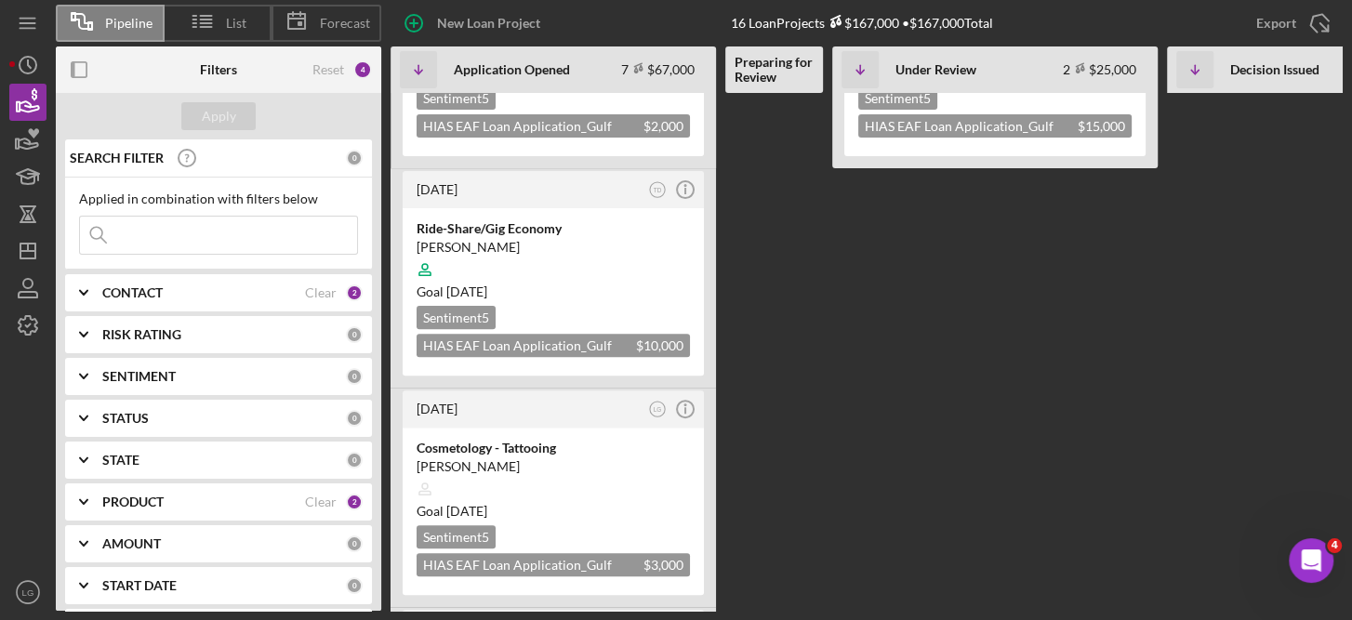
scroll to position [373, 0]
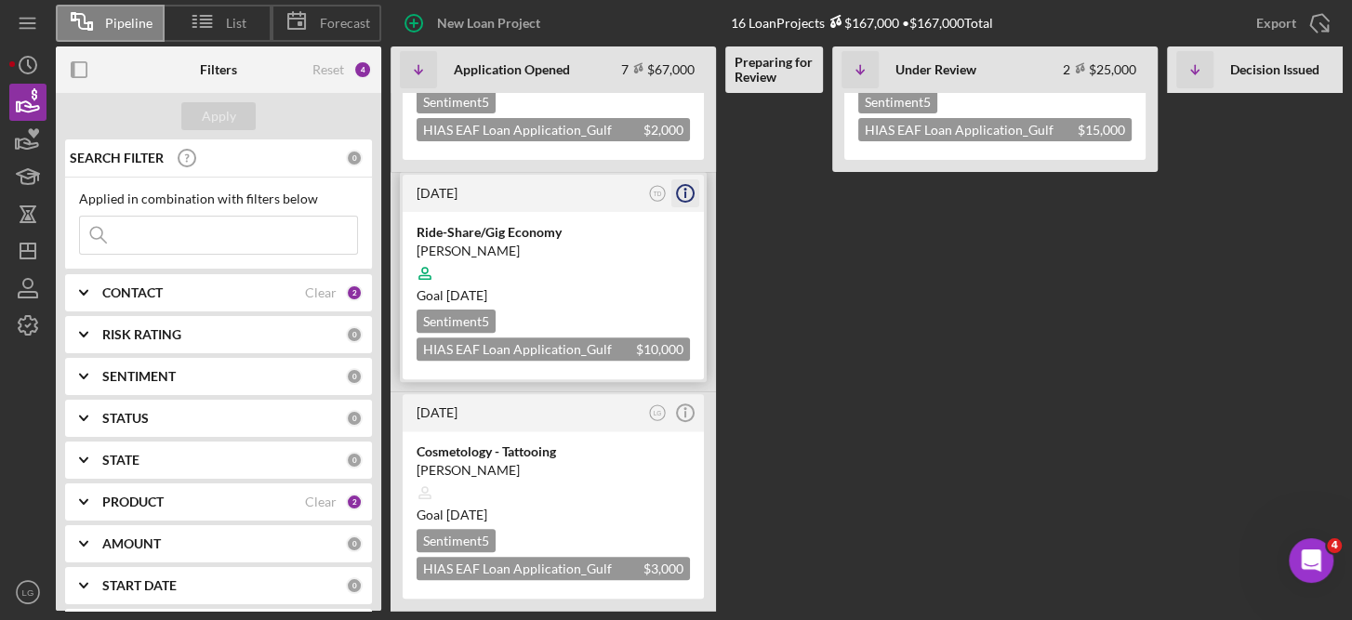
click at [682, 177] on icon "Icon/Info" at bounding box center [685, 193] width 46 height 46
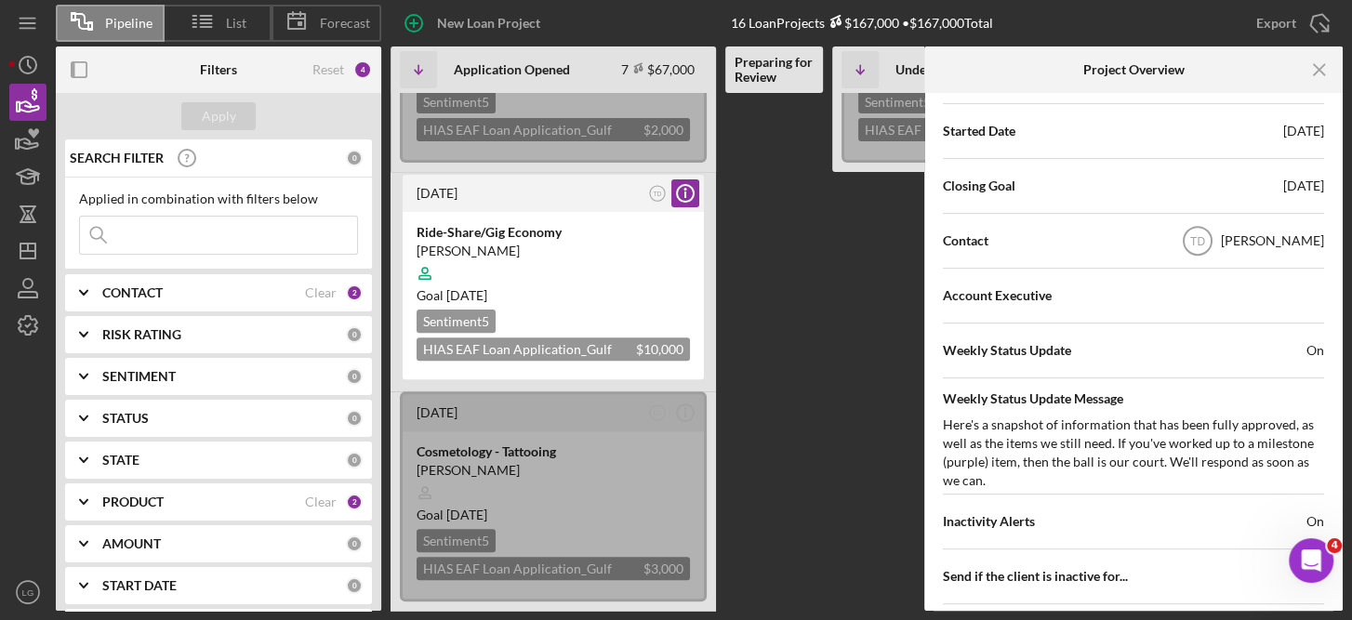
scroll to position [505, 0]
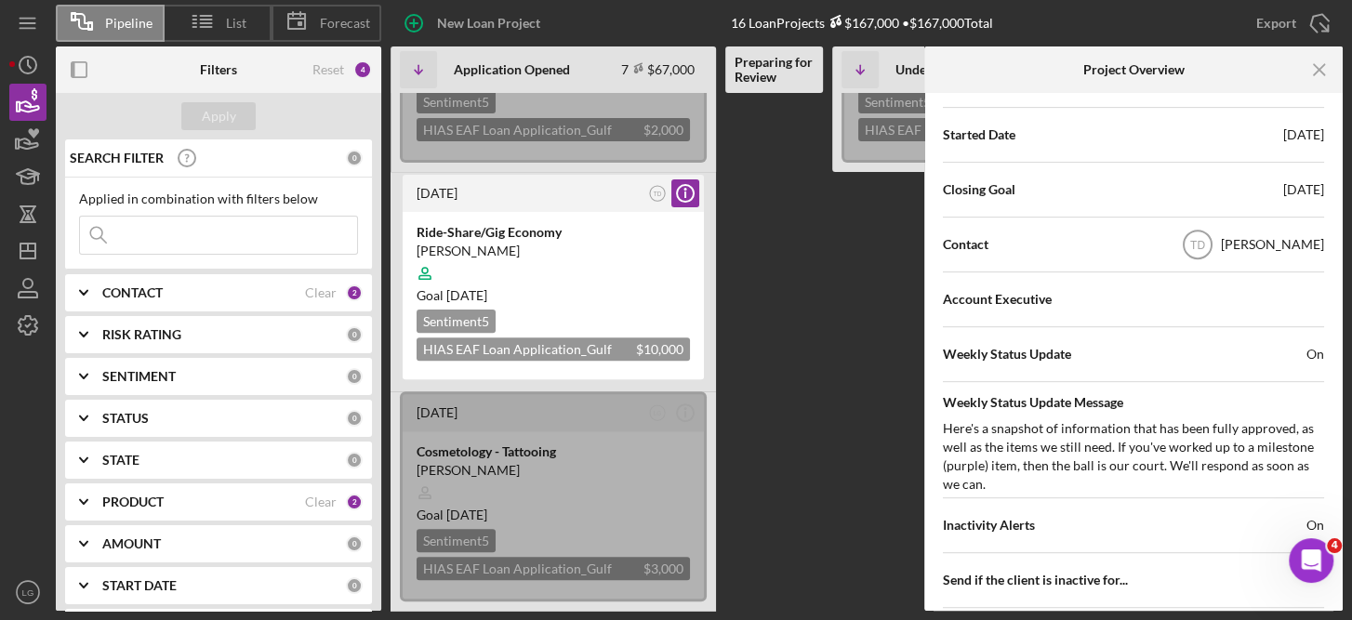
click at [824, 385] on div "2 weeks ago LG Icon/Info Permanent Makeup / Tattooing Olena Sida Goal 1 month f…" at bounding box center [1114, 352] width 1446 height 518
click at [24, 65] on icon "Icon/History" at bounding box center [28, 65] width 46 height 46
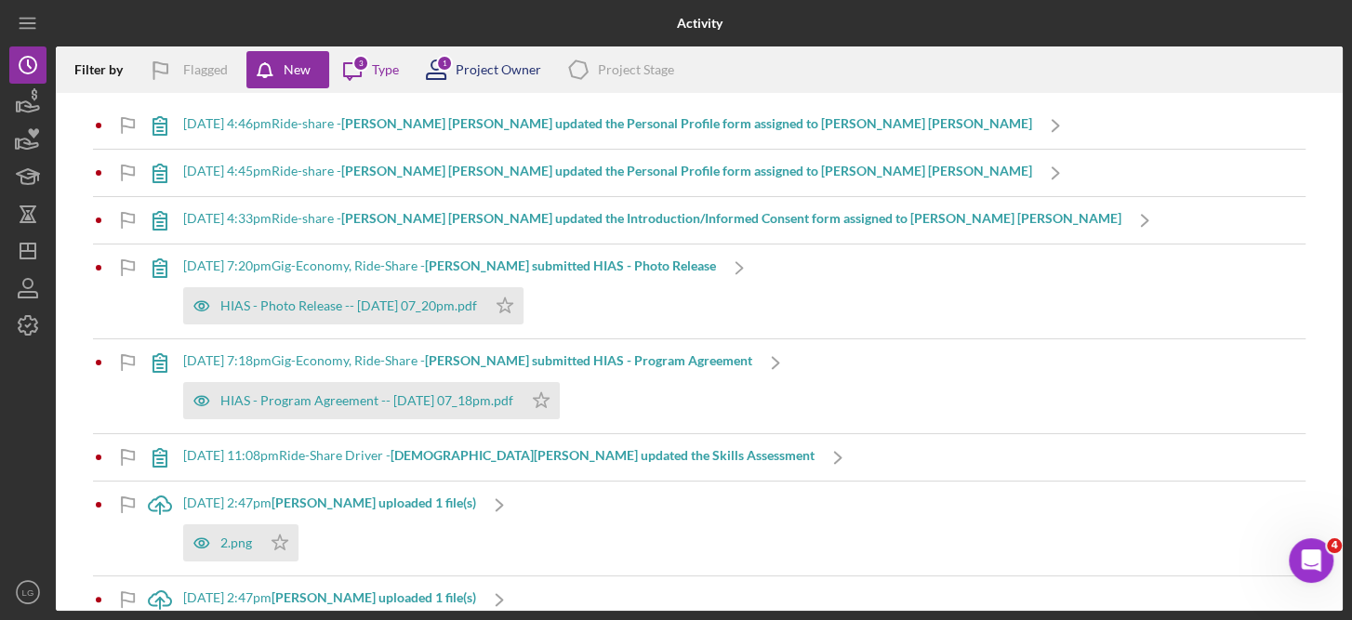
click at [497, 73] on div "Project Owner" at bounding box center [499, 69] width 86 height 15
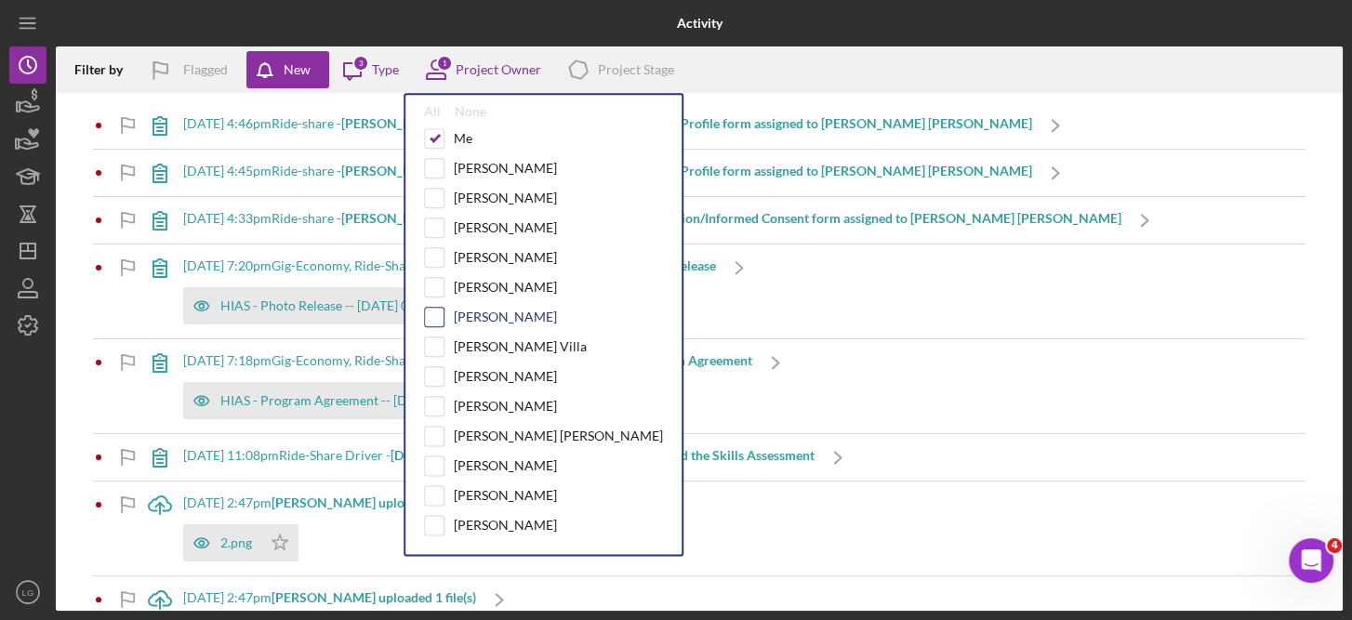
click at [434, 316] on input "checkbox" at bounding box center [434, 317] width 19 height 19
checkbox input "true"
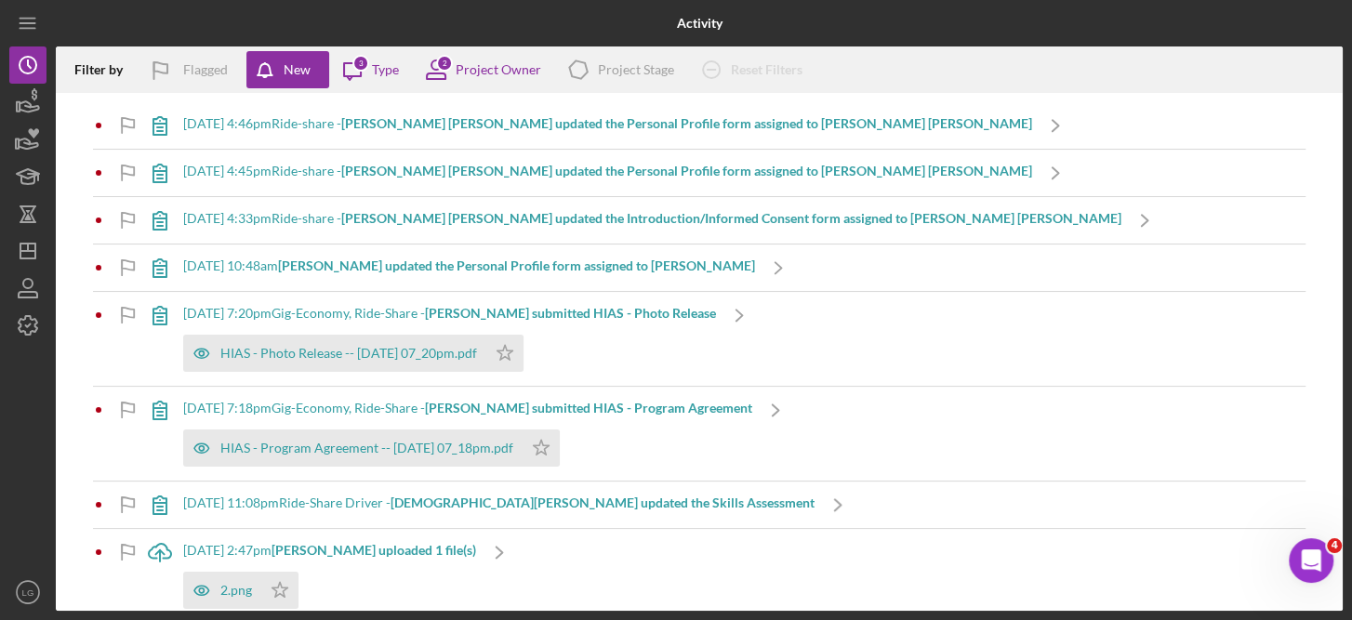
click at [1276, 286] on div "9/17/2025 at 10:48am Sandra R. updated the Personal Profile form assigned to Wi…" at bounding box center [699, 268] width 1212 height 46
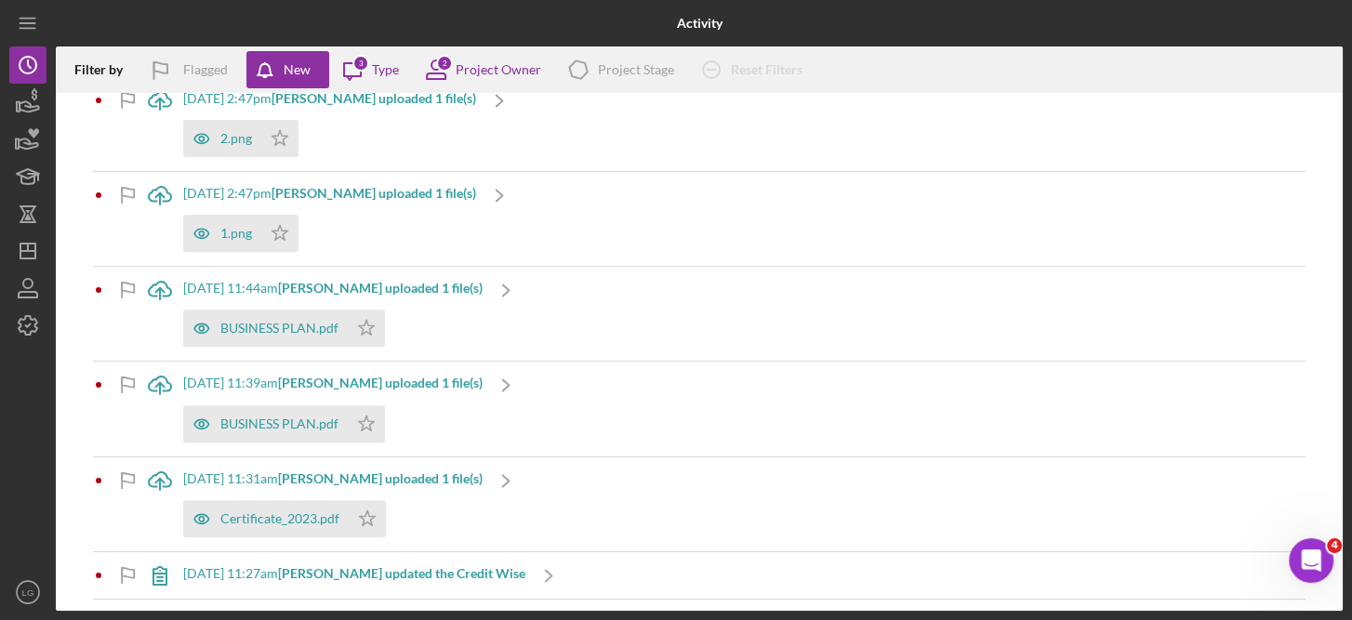
scroll to position [905, 0]
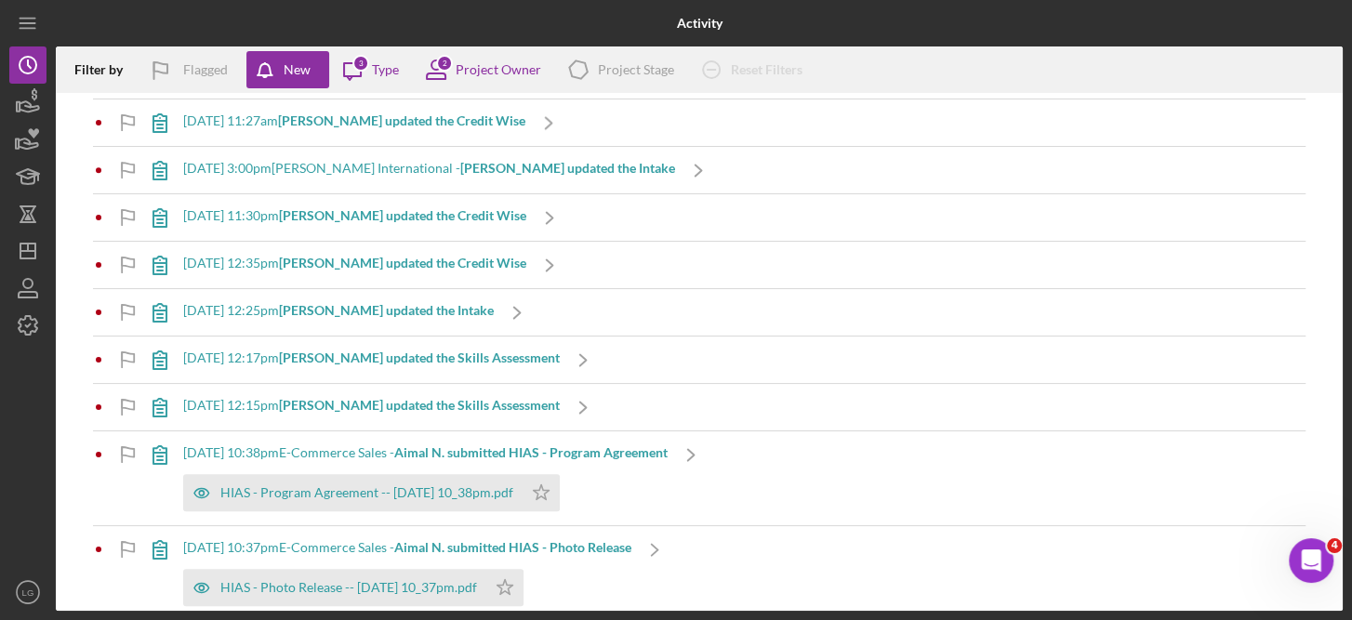
click at [1347, 131] on div "Activity Filter by Flagged New Icon/Message 3 Type 2 Project Owner Icon/Product…" at bounding box center [676, 310] width 1352 height 620
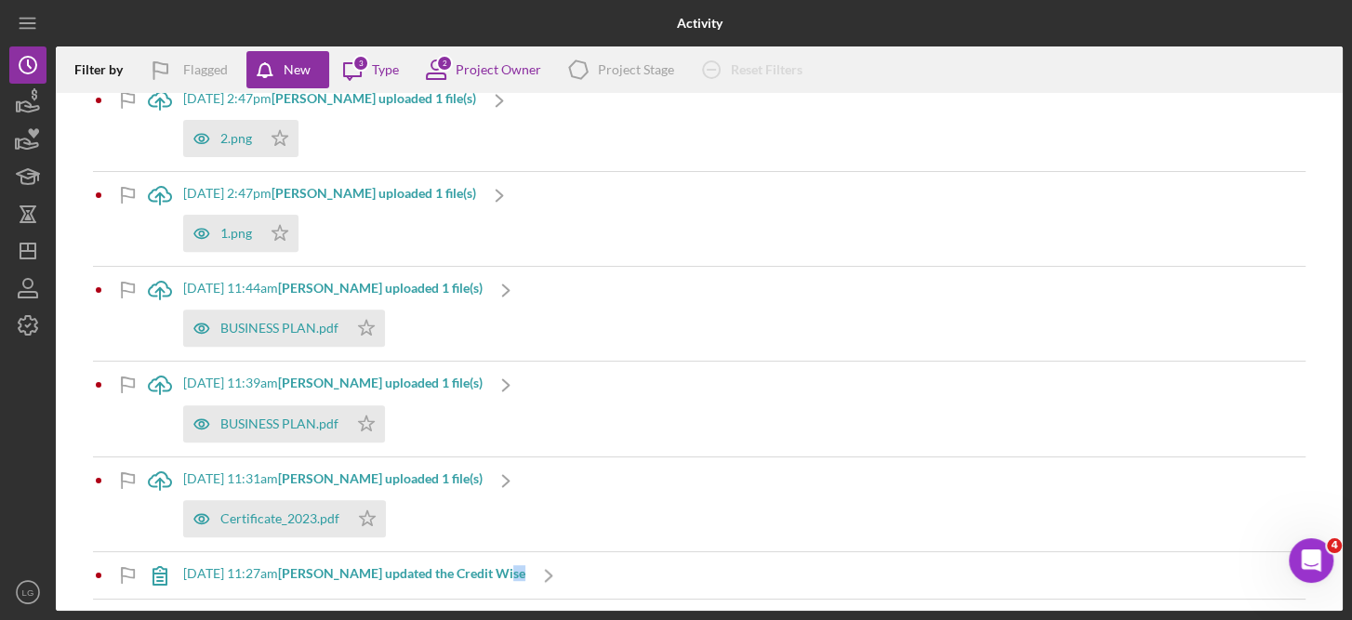
scroll to position [0, 0]
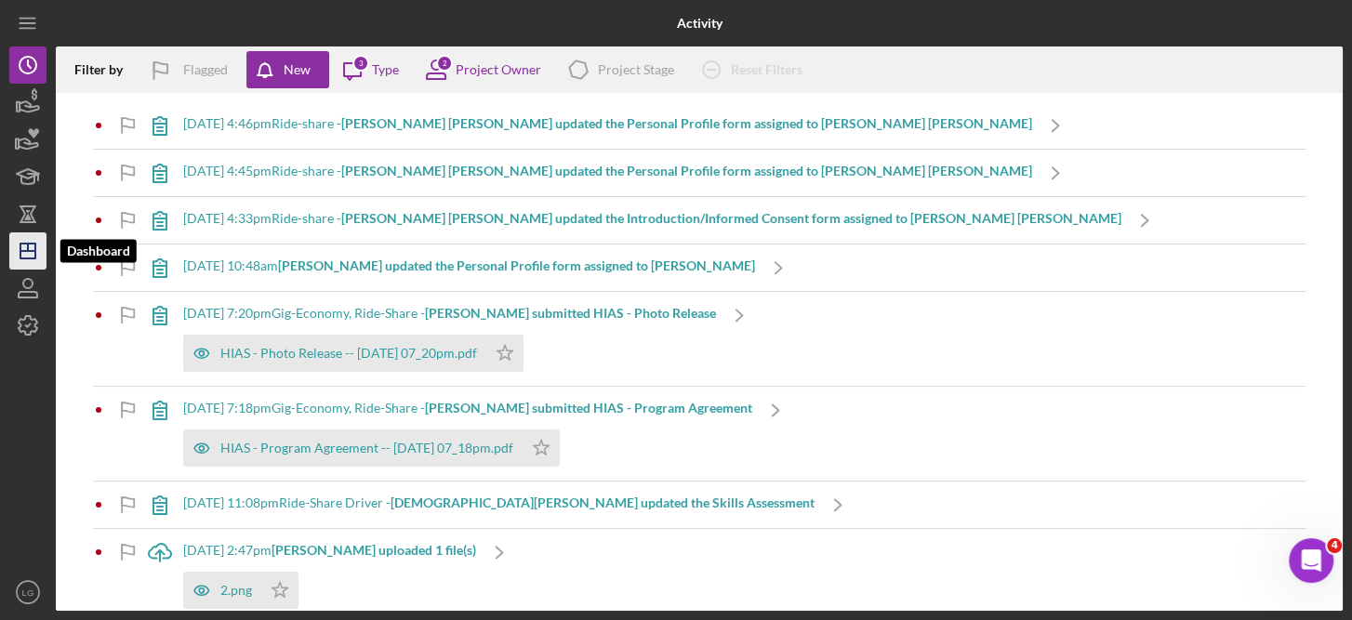
click at [33, 252] on icon "Icon/Dashboard" at bounding box center [28, 251] width 46 height 46
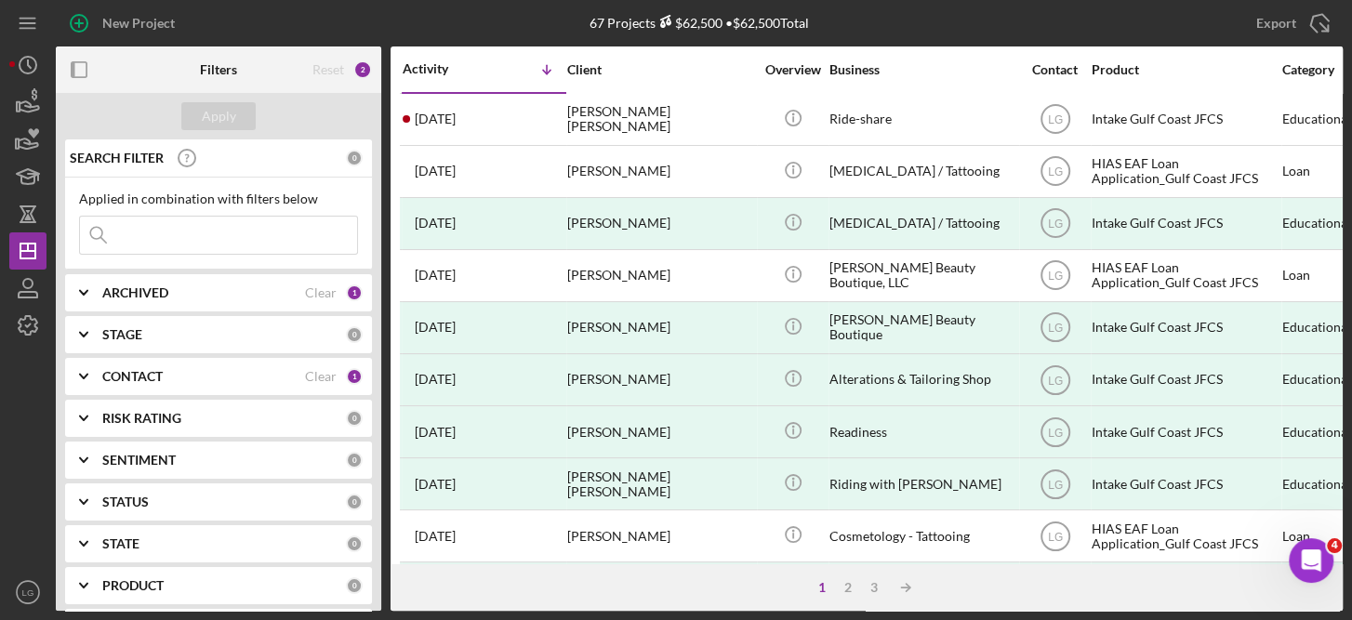
scroll to position [299, 0]
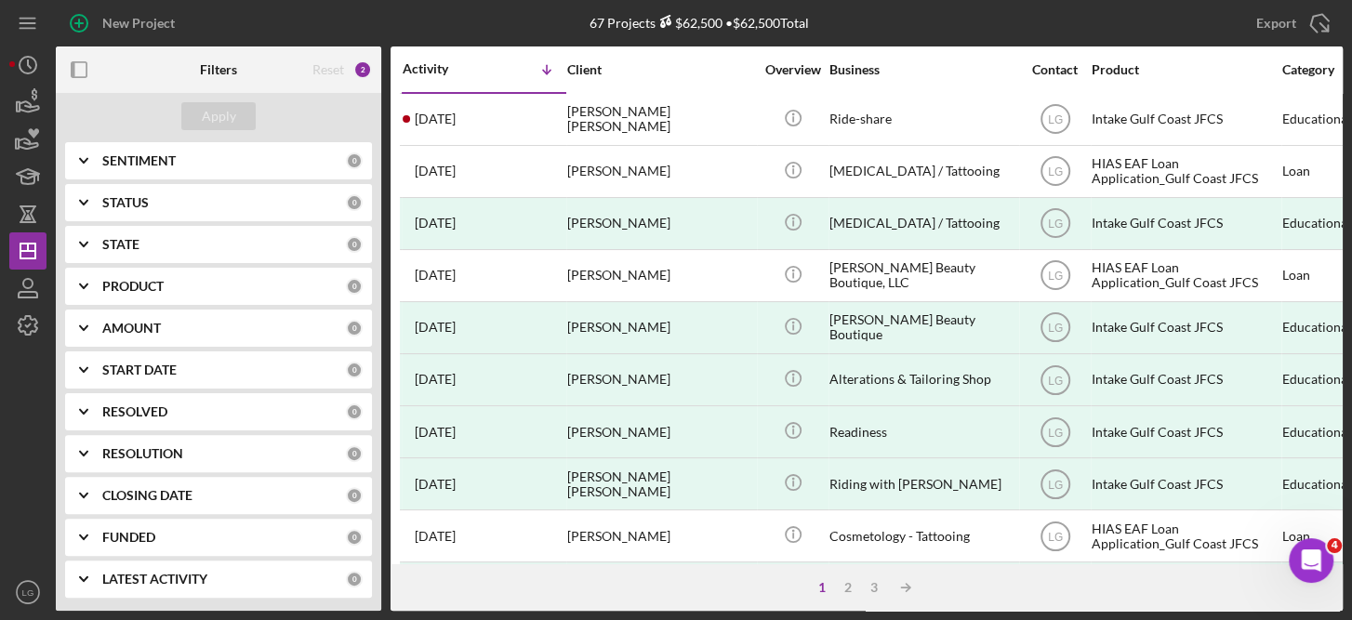
click at [169, 568] on div "LATEST ACTIVITY 0" at bounding box center [232, 579] width 260 height 37
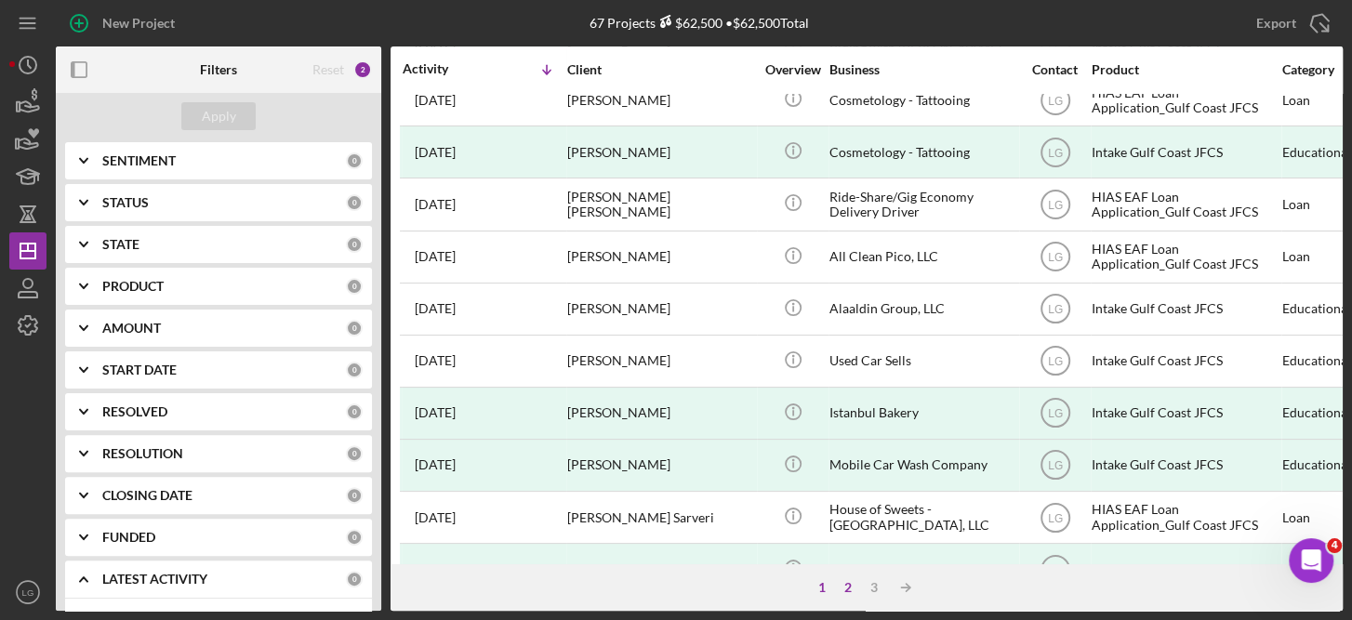
click at [848, 584] on div "2" at bounding box center [848, 587] width 26 height 15
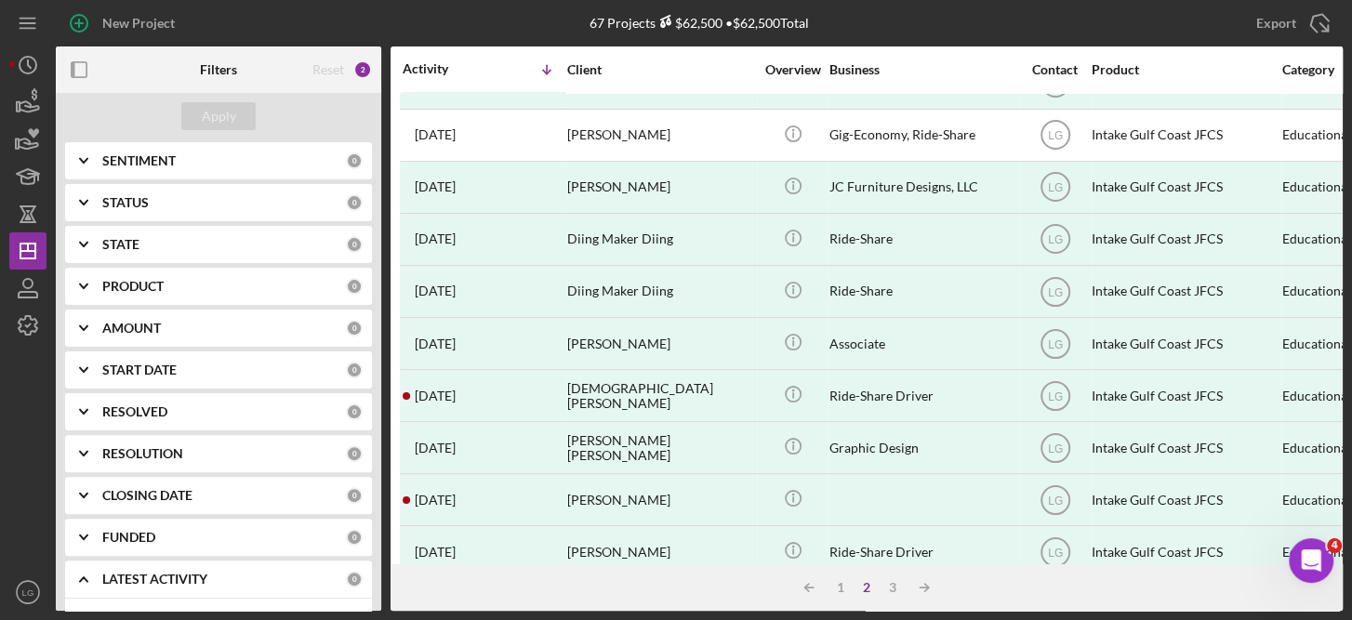
scroll to position [0, 0]
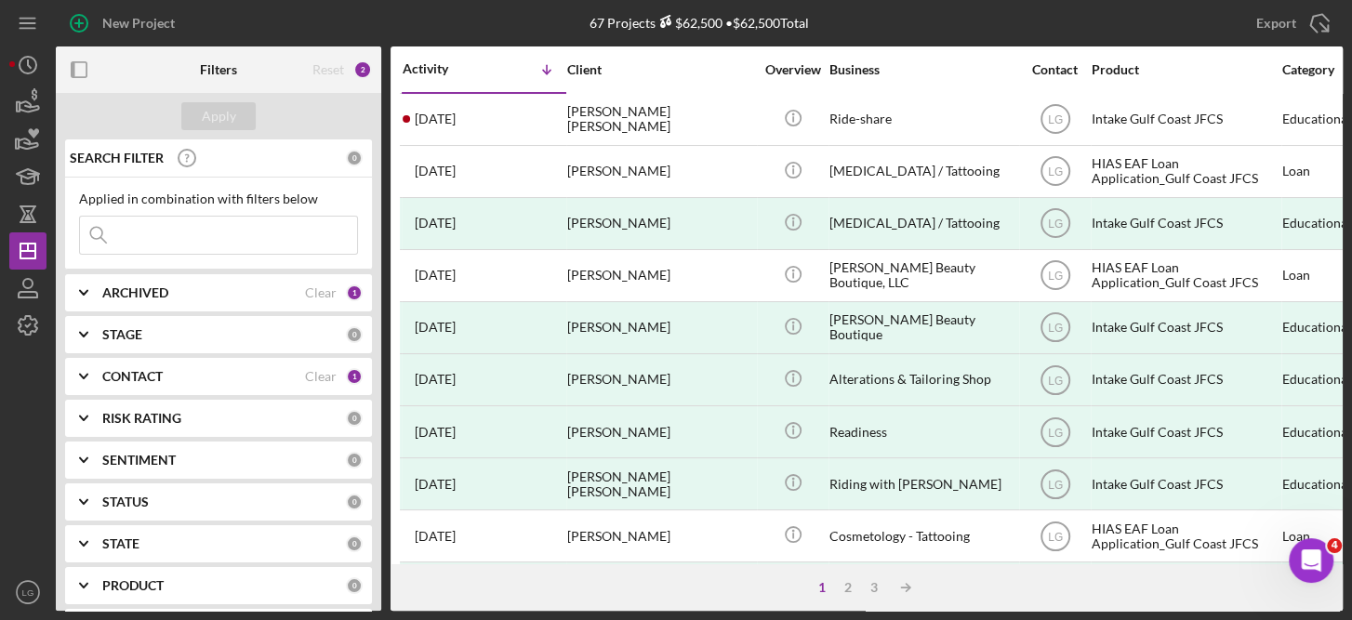
click at [348, 374] on div "1" at bounding box center [354, 376] width 17 height 17
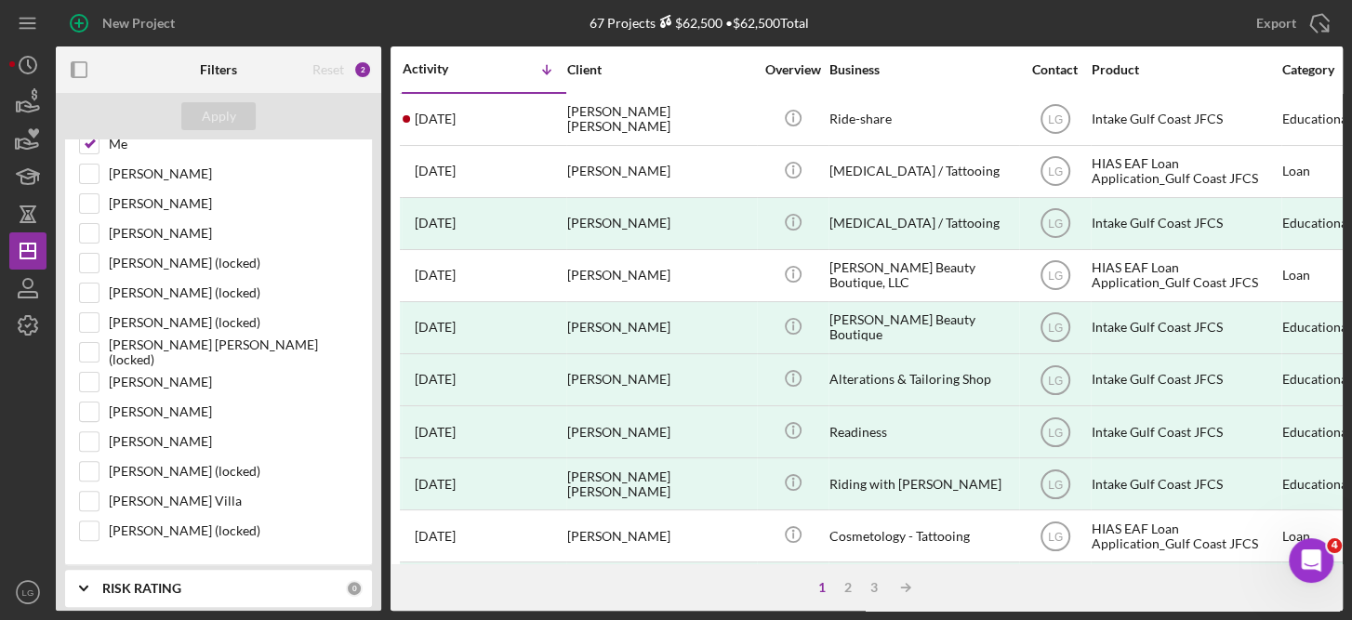
scroll to position [331, 0]
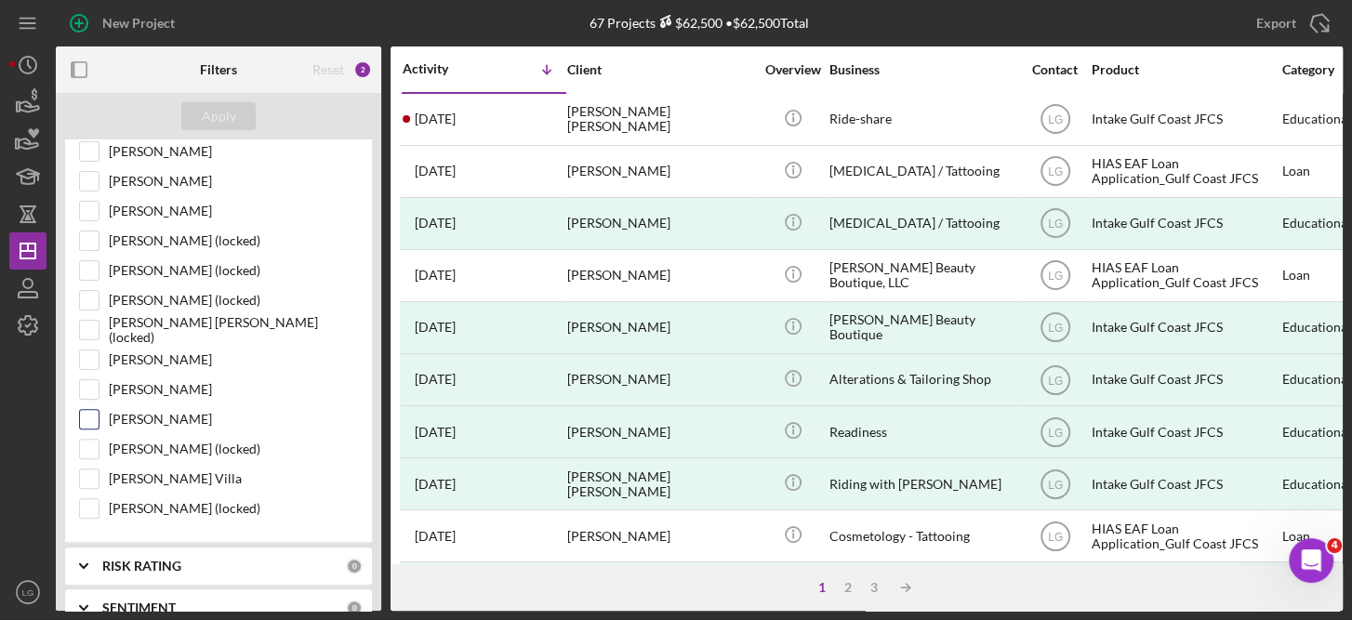
click at [106, 410] on div "[PERSON_NAME]" at bounding box center [218, 424] width 279 height 30
click at [89, 410] on input "[PERSON_NAME]" at bounding box center [89, 419] width 19 height 19
checkbox input "true"
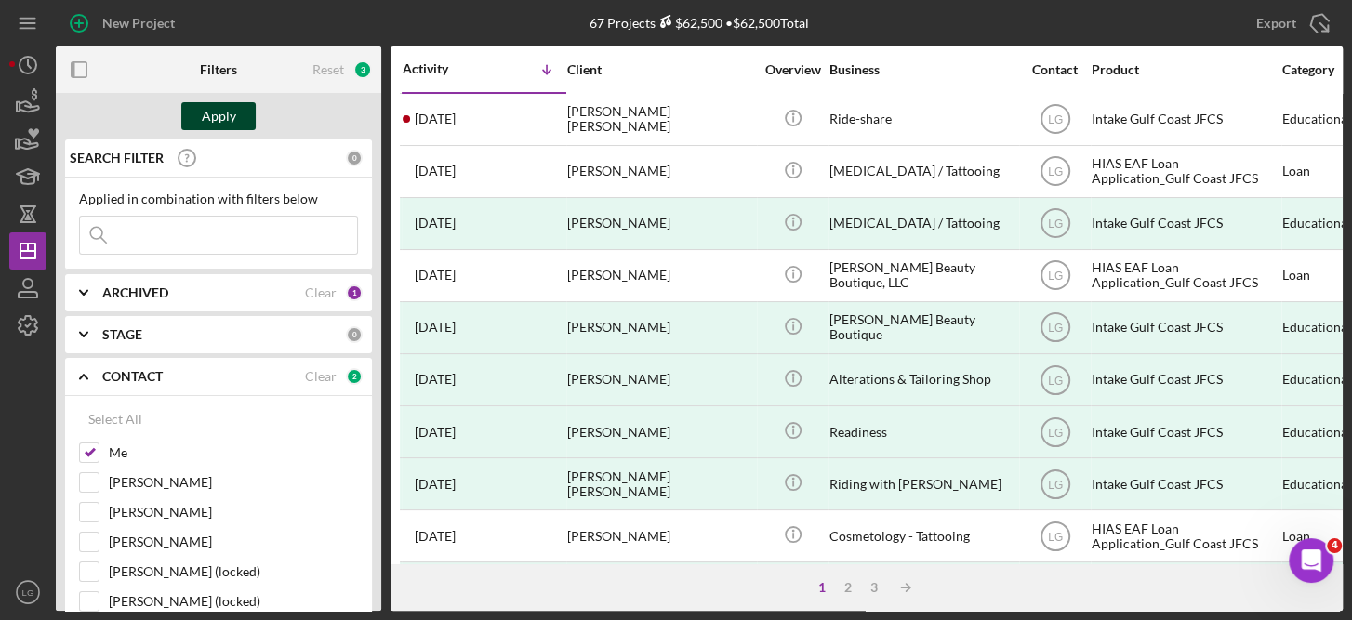
click at [232, 114] on div "Apply" at bounding box center [219, 116] width 34 height 28
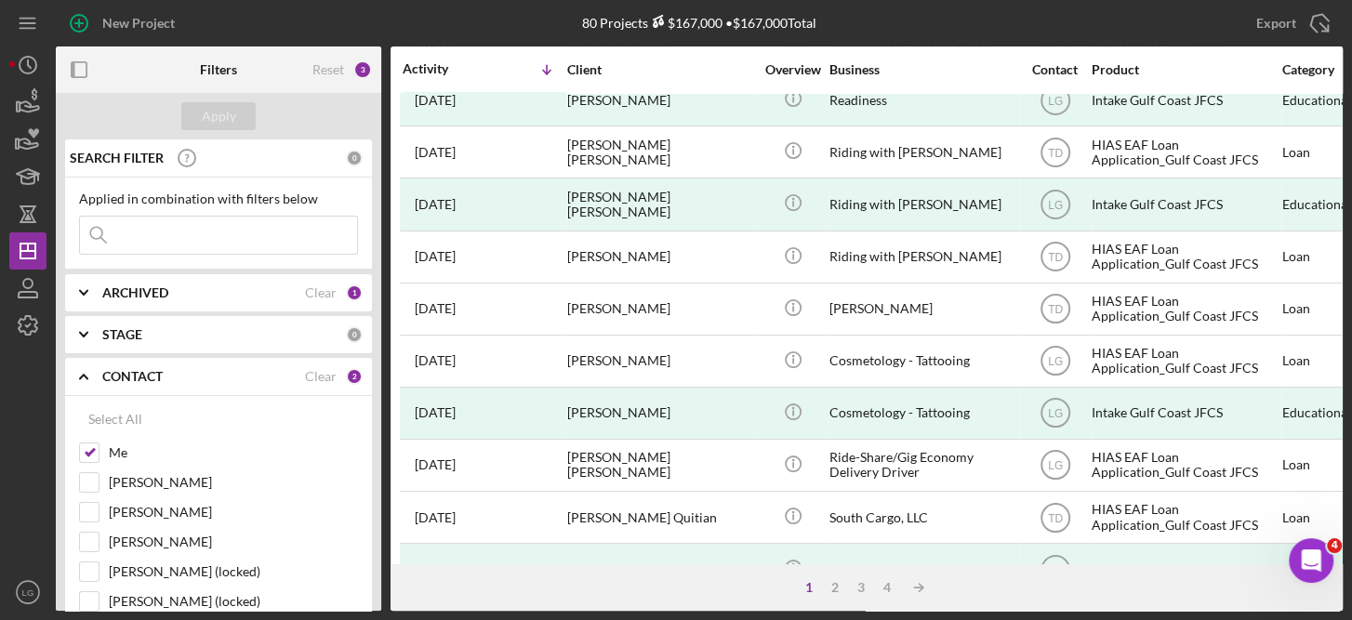
scroll to position [856, 0]
